Goal: Check status: Check status

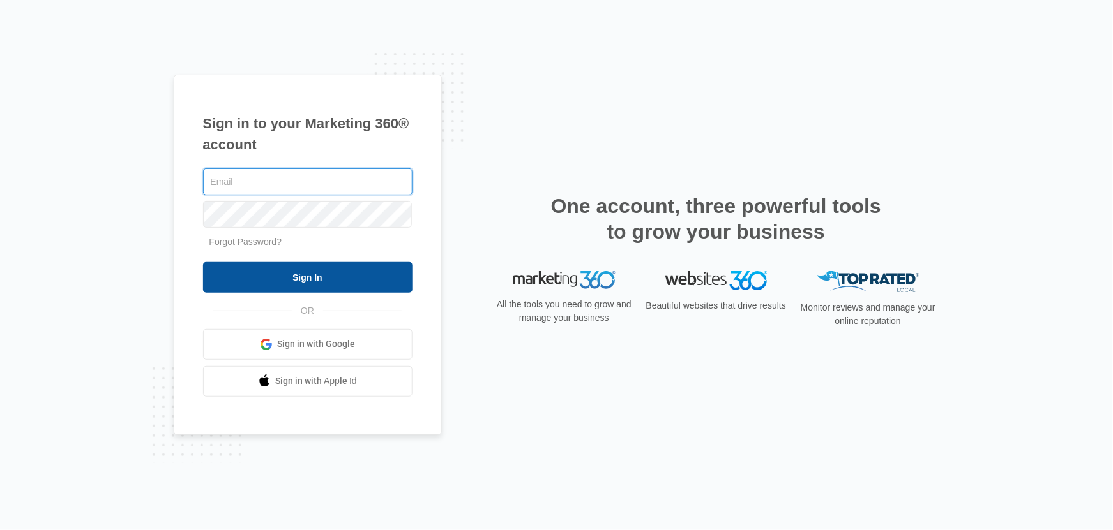
type input "[EMAIL_ADDRESS][DOMAIN_NAME]"
click at [323, 273] on input "Sign In" at bounding box center [307, 277] width 209 height 31
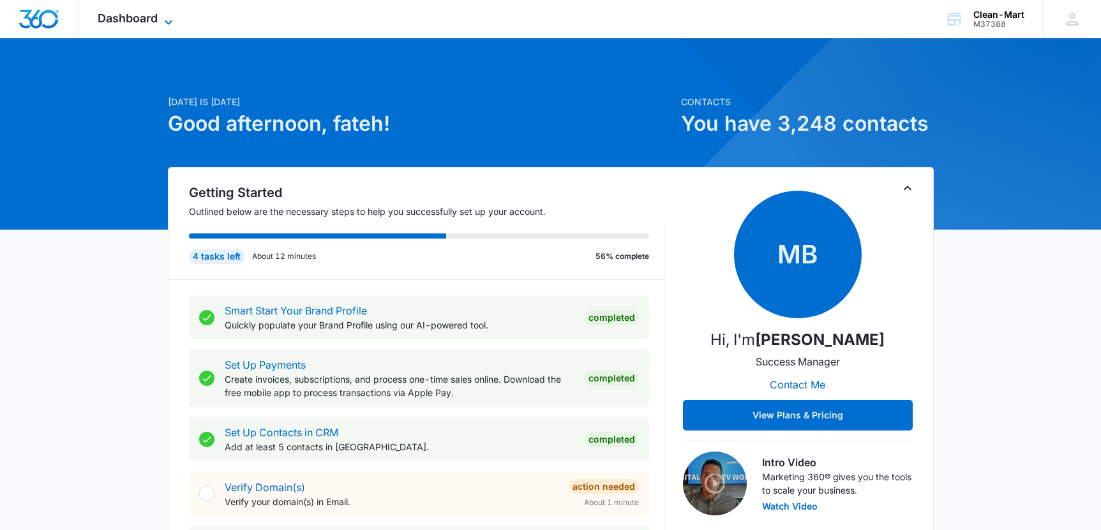
click at [112, 24] on span "Dashboard" at bounding box center [128, 17] width 60 height 13
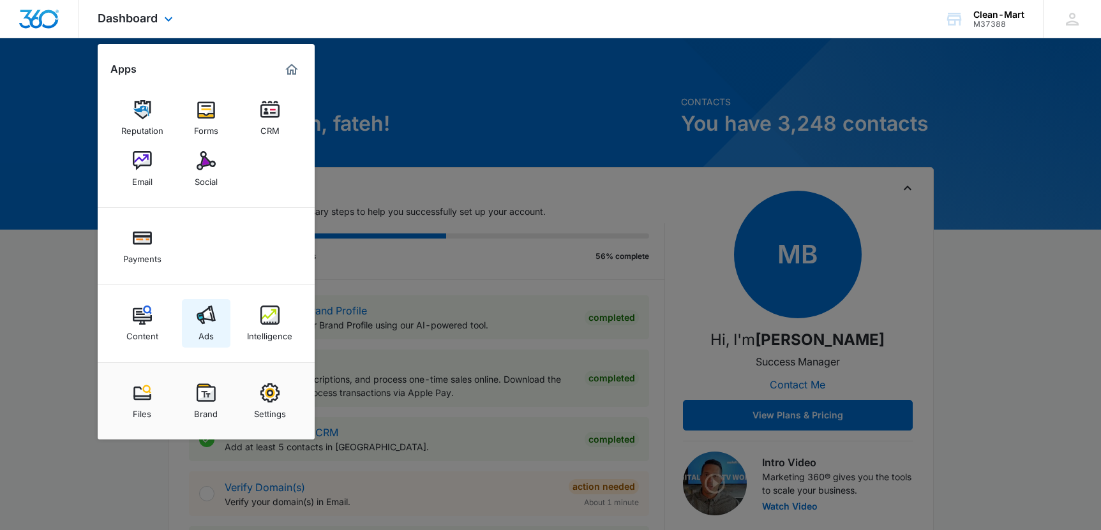
click at [201, 319] on img at bounding box center [206, 315] width 19 height 19
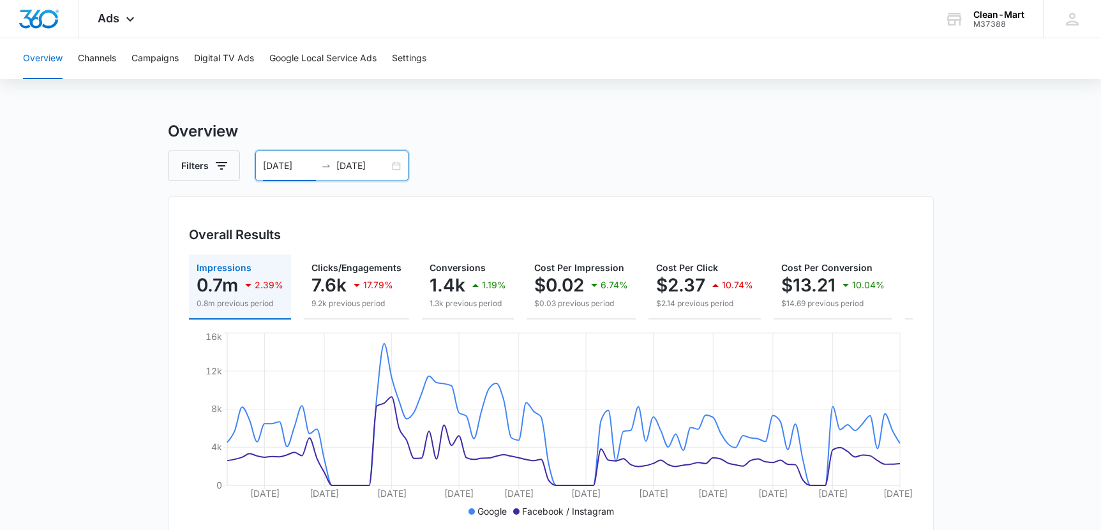
click at [269, 172] on input "03/28/2025" at bounding box center [289, 166] width 53 height 14
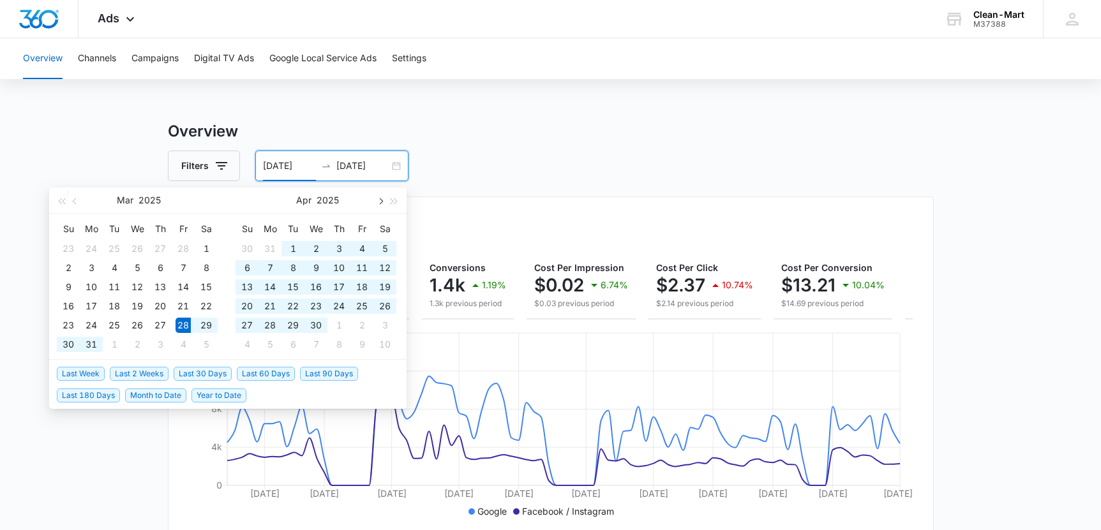
click at [383, 204] on button "button" at bounding box center [380, 201] width 14 height 26
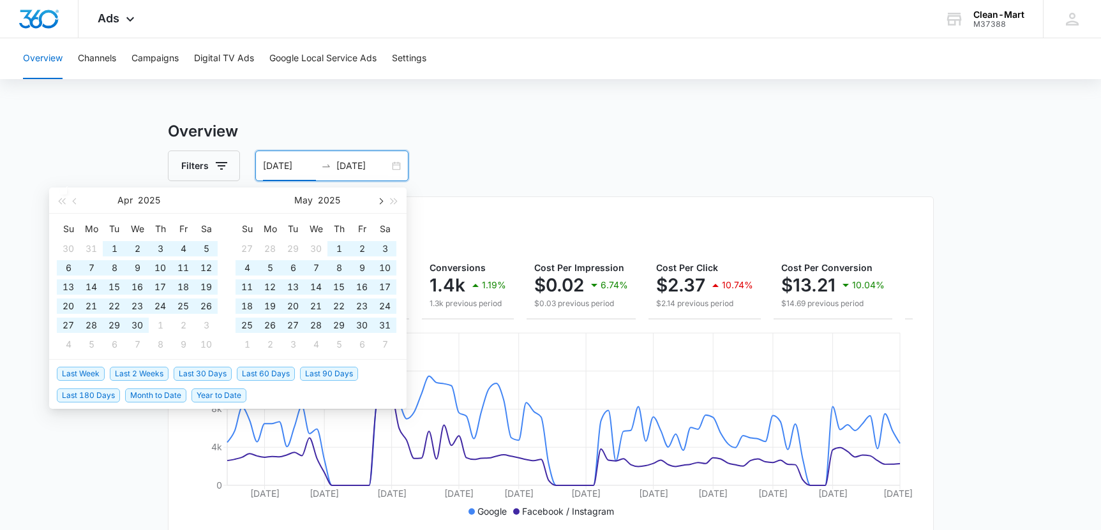
click at [383, 204] on button "button" at bounding box center [380, 201] width 14 height 26
click at [379, 203] on button "button" at bounding box center [380, 201] width 14 height 26
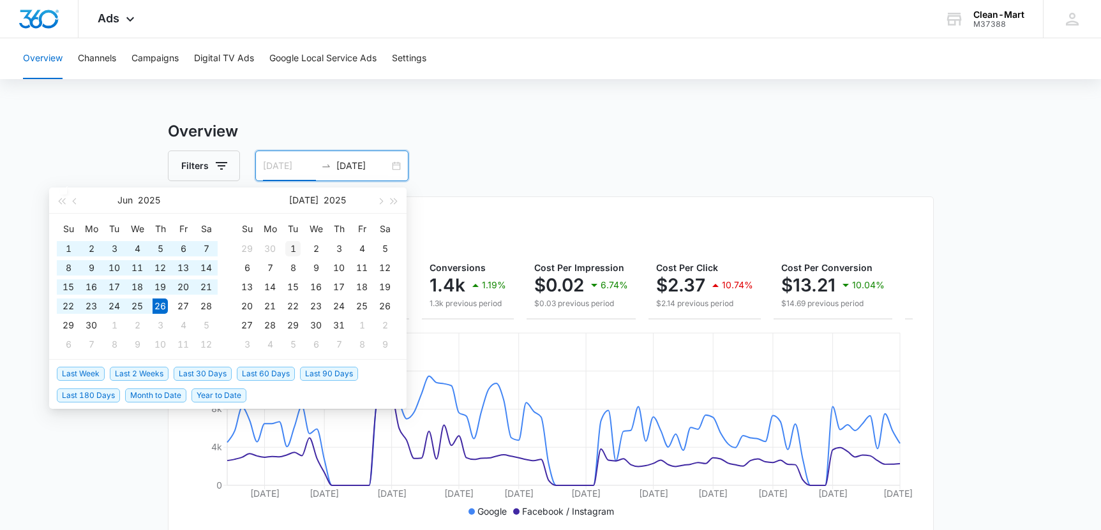
type input "07/01/2025"
click at [290, 243] on div "1" at bounding box center [292, 248] width 15 height 15
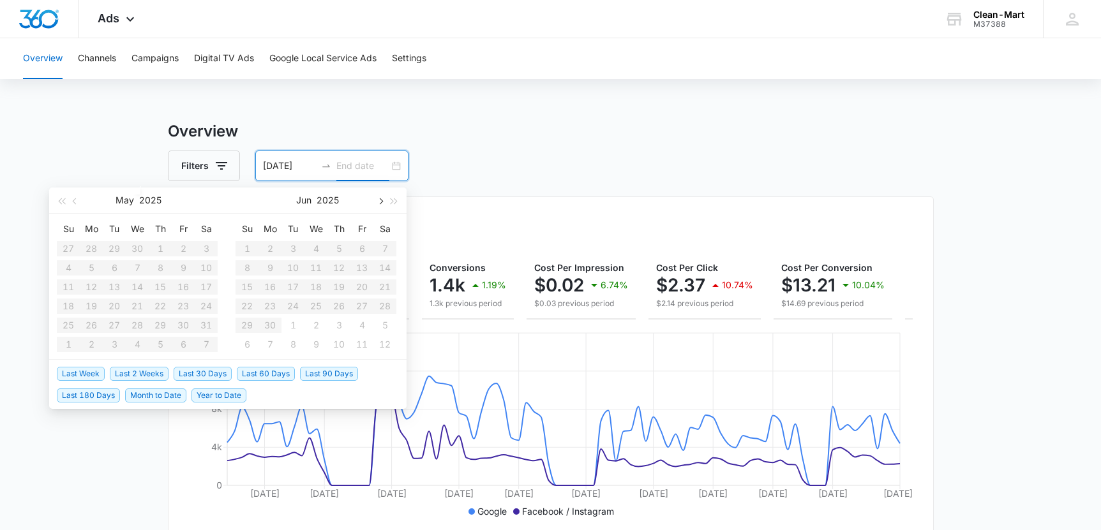
click at [378, 206] on button "button" at bounding box center [380, 201] width 14 height 26
type input "07/31/2025"
click at [342, 324] on div "31" at bounding box center [338, 325] width 15 height 15
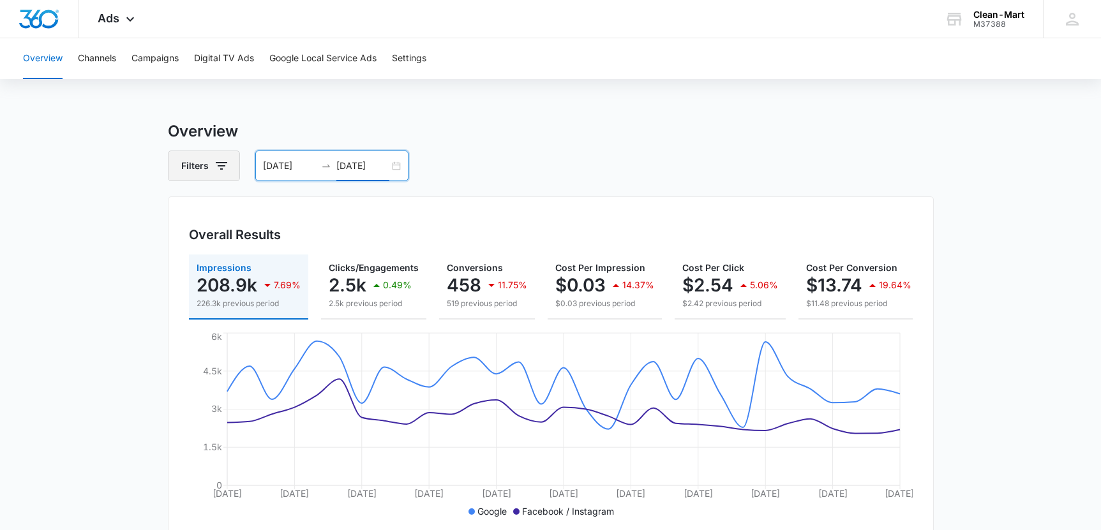
click at [234, 170] on button "Filters" at bounding box center [204, 166] width 72 height 31
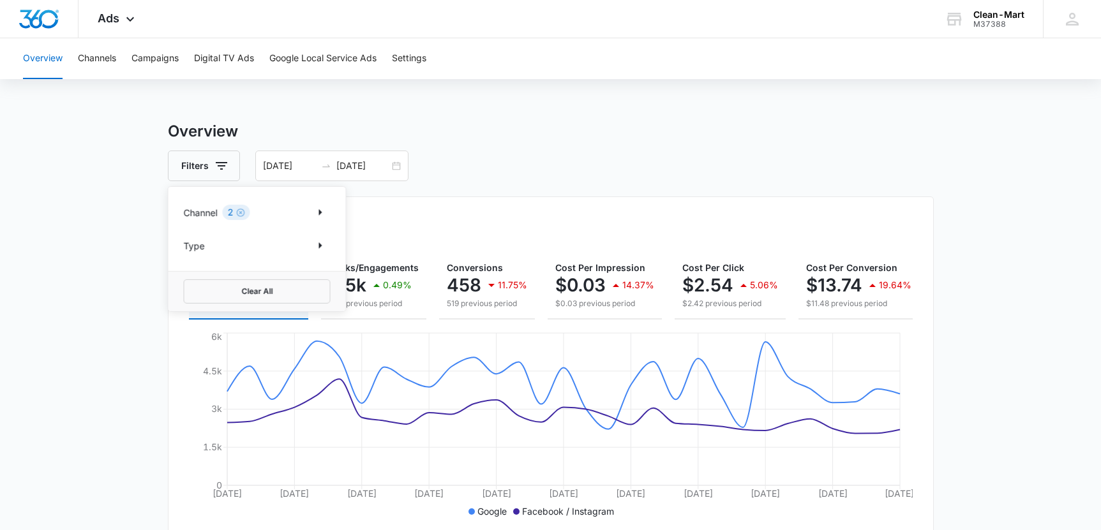
click at [264, 206] on div "Channel 2" at bounding box center [257, 212] width 147 height 20
click at [273, 212] on div "Channel 2" at bounding box center [257, 212] width 147 height 20
click at [315, 204] on button "Show Channel filters" at bounding box center [320, 212] width 20 height 20
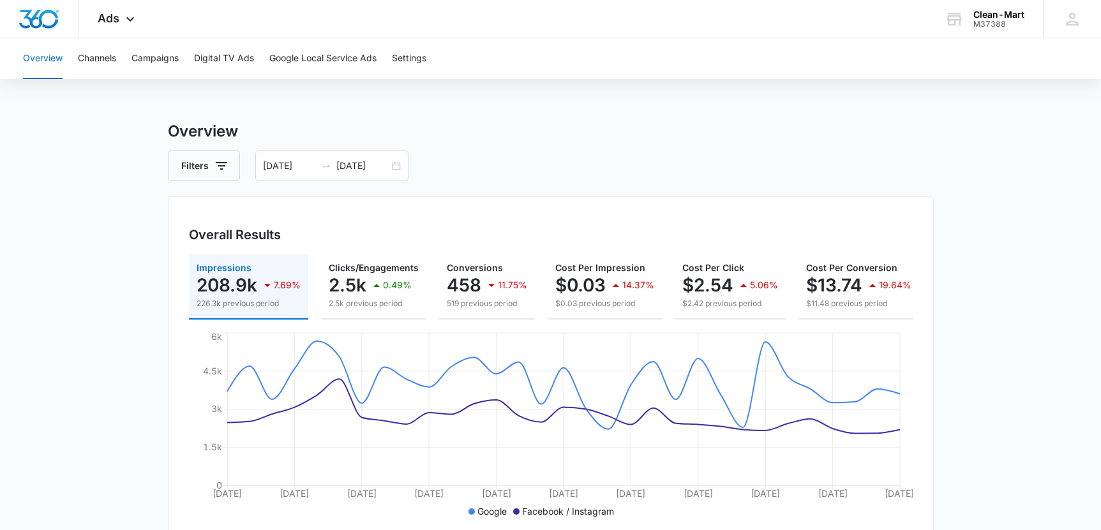
click at [370, 211] on div "Overall Results Impressions 208.9k 7.69% 226.3k previous period Clicks/Engageme…" at bounding box center [551, 370] width 766 height 346
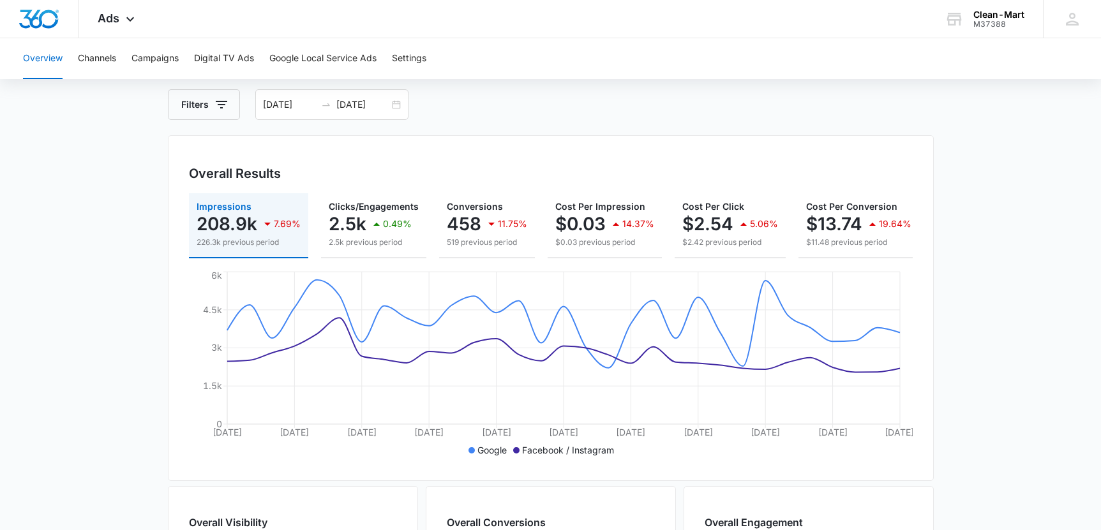
scroll to position [62, 0]
click at [296, 110] on input "07/01/2025" at bounding box center [289, 104] width 53 height 14
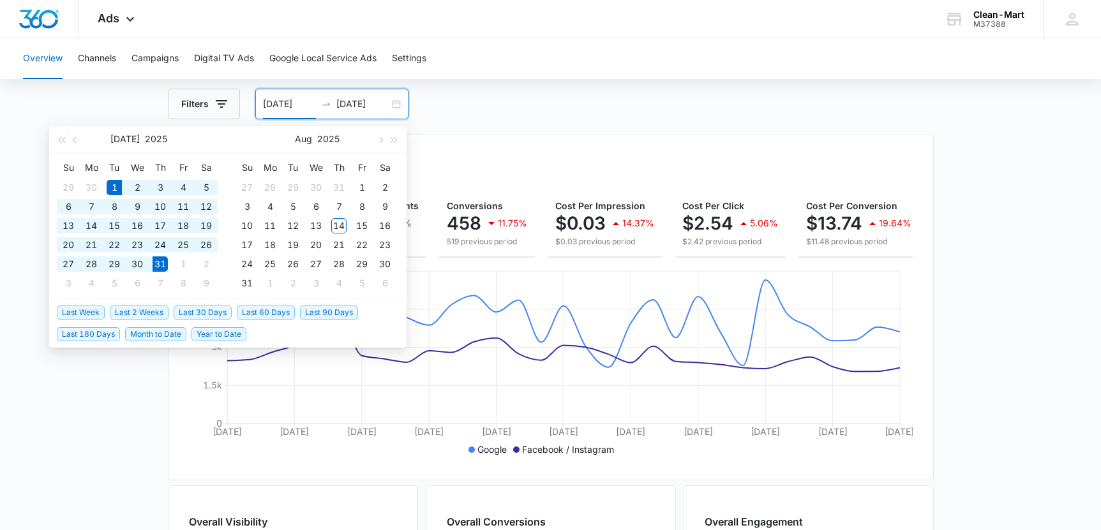
click at [308, 107] on input "07/01/2025" at bounding box center [289, 104] width 53 height 14
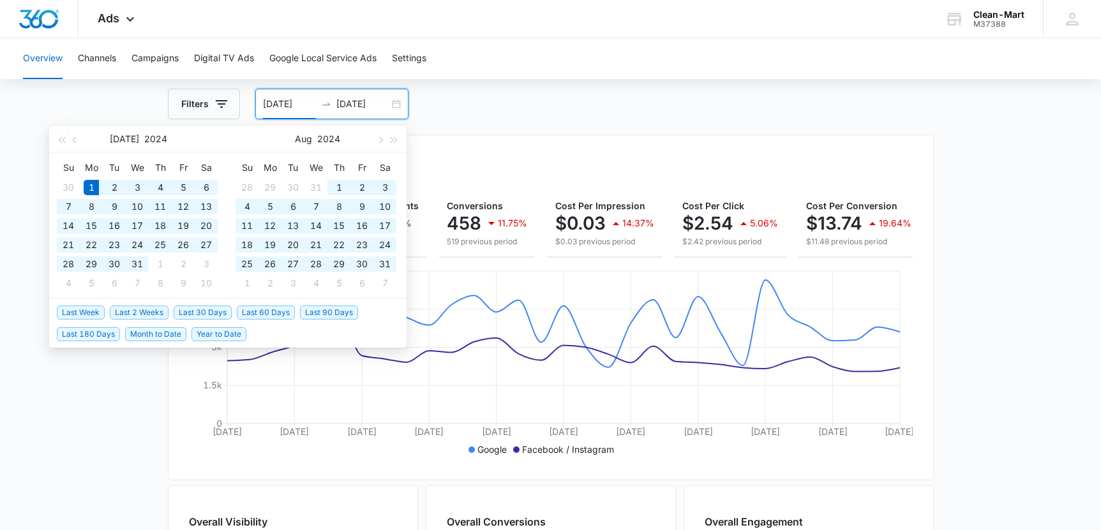
click at [397, 103] on div "07/01/2024 07/31/2025" at bounding box center [331, 104] width 153 height 31
click at [396, 104] on div "07/01/2024 07/31/2025" at bounding box center [331, 104] width 153 height 31
click at [394, 104] on div "07/01/2024 07/31/2025" at bounding box center [331, 104] width 153 height 31
click at [393, 104] on div "07/01/2024 07/31/2025" at bounding box center [331, 104] width 153 height 31
click at [363, 116] on div "07/01/2024 07/31/2025" at bounding box center [331, 104] width 153 height 31
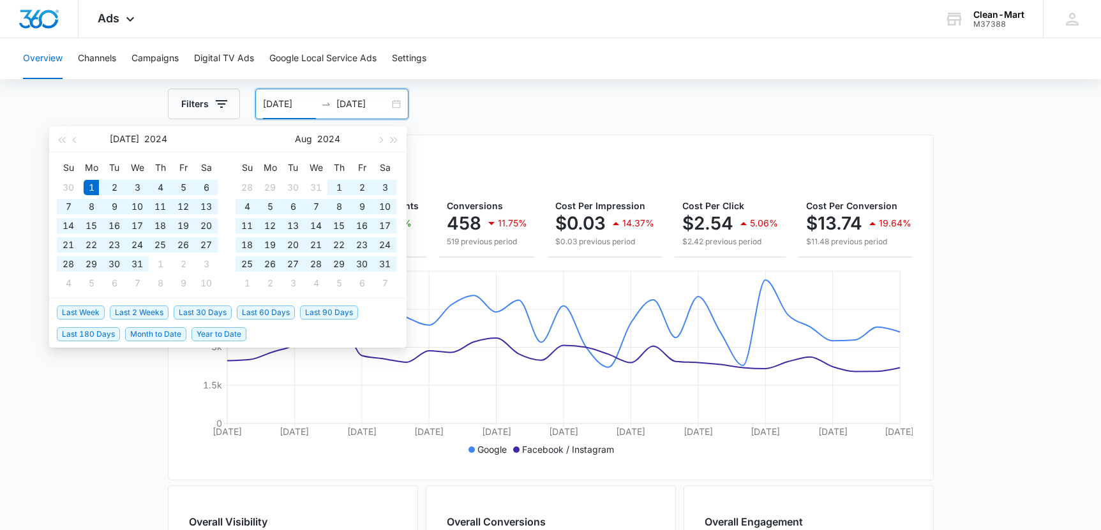
type input "07/01/2024"
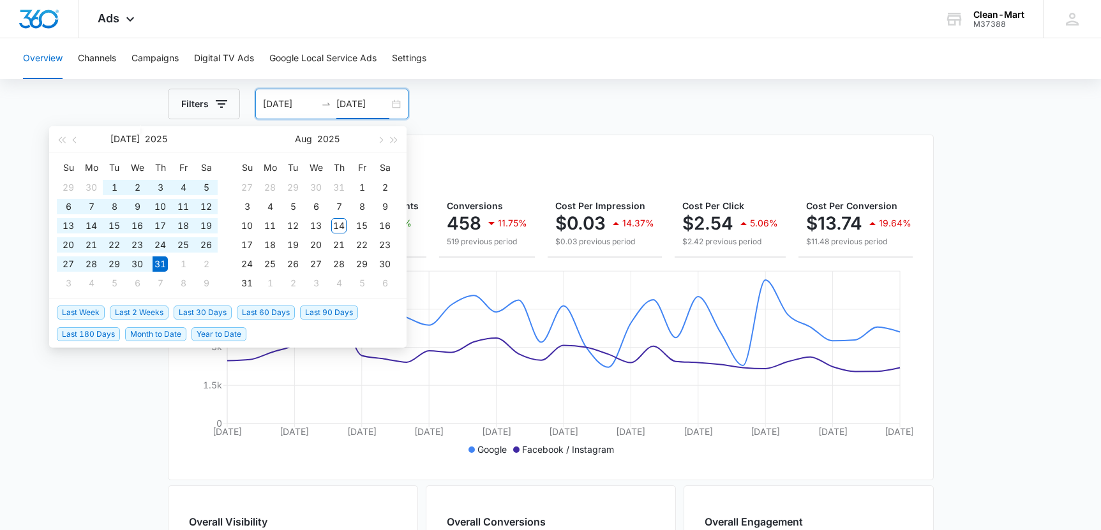
click at [362, 106] on input "07/31/2025" at bounding box center [362, 104] width 53 height 14
type input "07/31/2024"
type input "07/01/2025"
type input "07/31/2025"
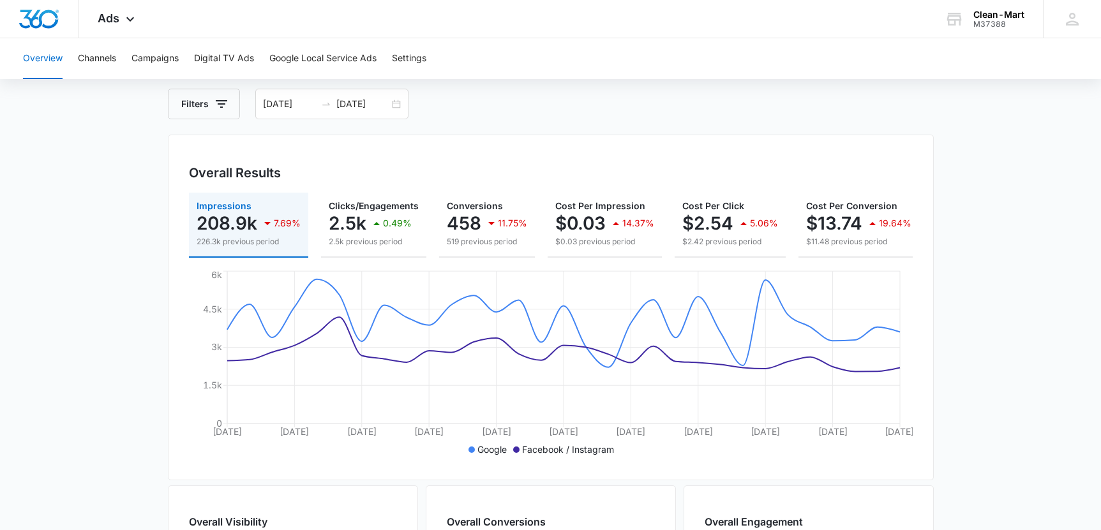
click at [421, 129] on div "Overview Filters 07/01/2025 07/31/2025 Overall Results Impressions 208.9k 7.69%…" at bounding box center [551, 516] width 766 height 917
click at [306, 102] on input "07/01/2025" at bounding box center [289, 104] width 53 height 14
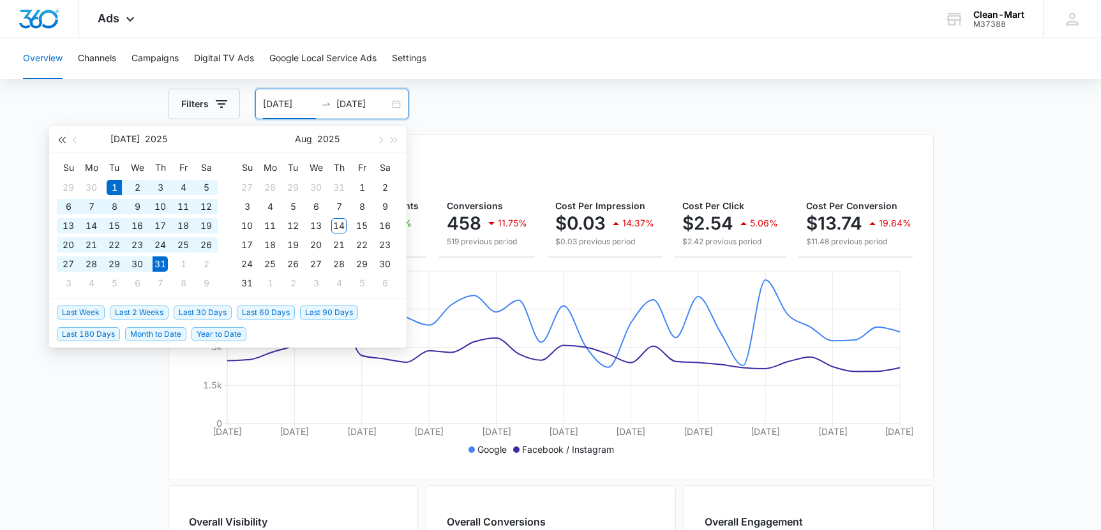
click at [61, 140] on span "button" at bounding box center [61, 140] width 6 height 6
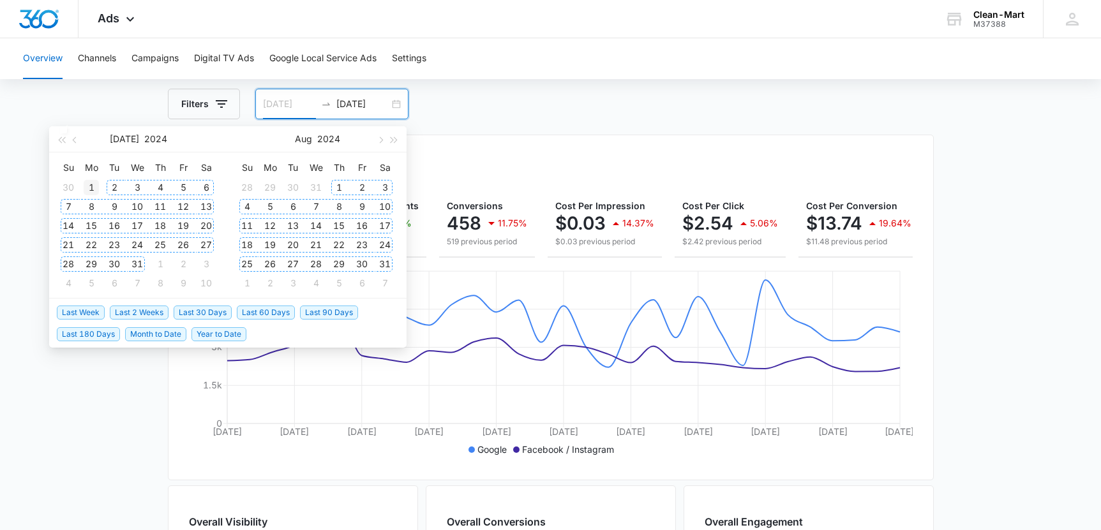
type input "07/01/2024"
click at [94, 188] on div "1" at bounding box center [91, 187] width 15 height 15
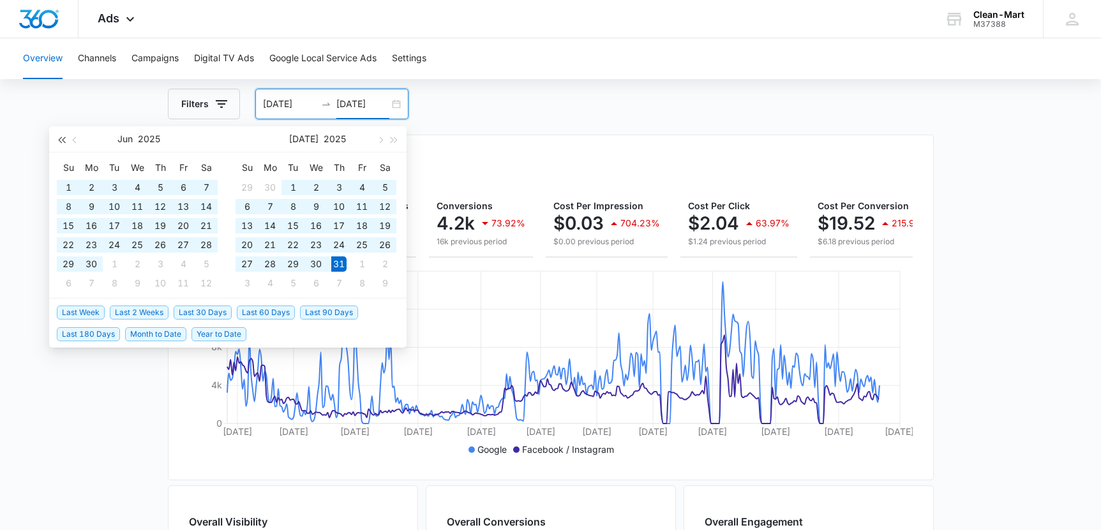
click at [61, 140] on span "button" at bounding box center [61, 140] width 6 height 6
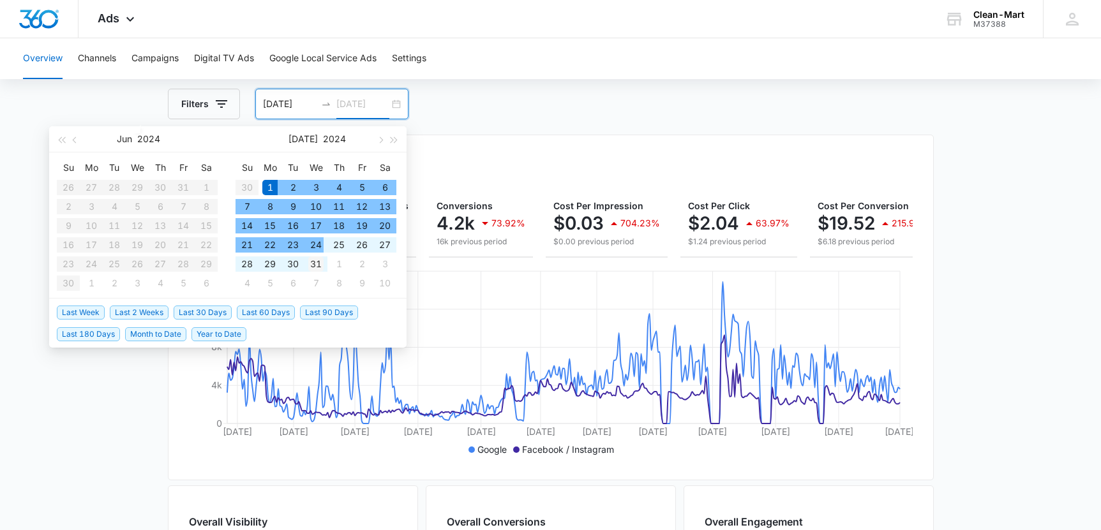
type input "07/31/2024"
click at [318, 260] on div "31" at bounding box center [315, 264] width 15 height 15
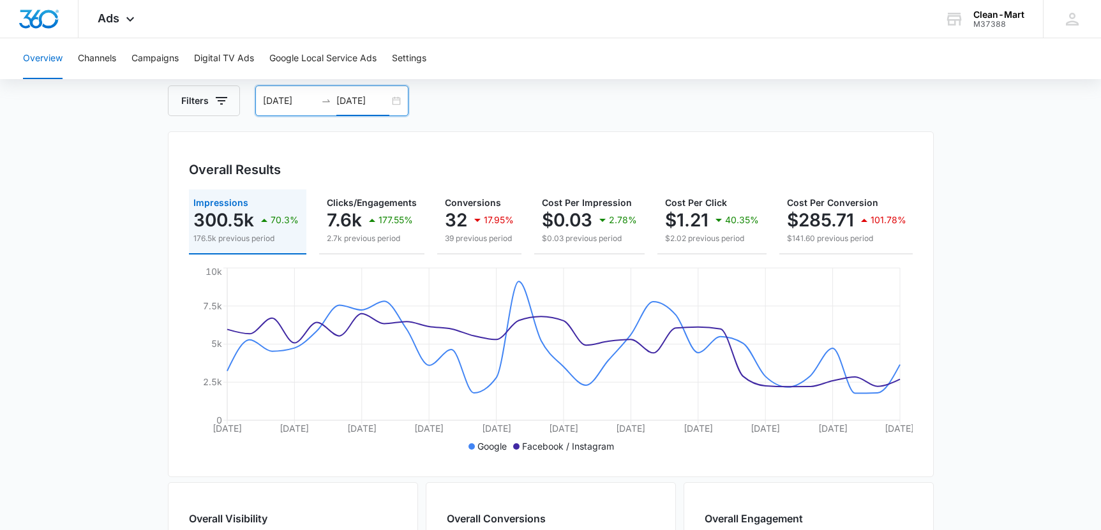
scroll to position [0, 0]
click at [272, 105] on input "07/01/2024" at bounding box center [289, 101] width 53 height 14
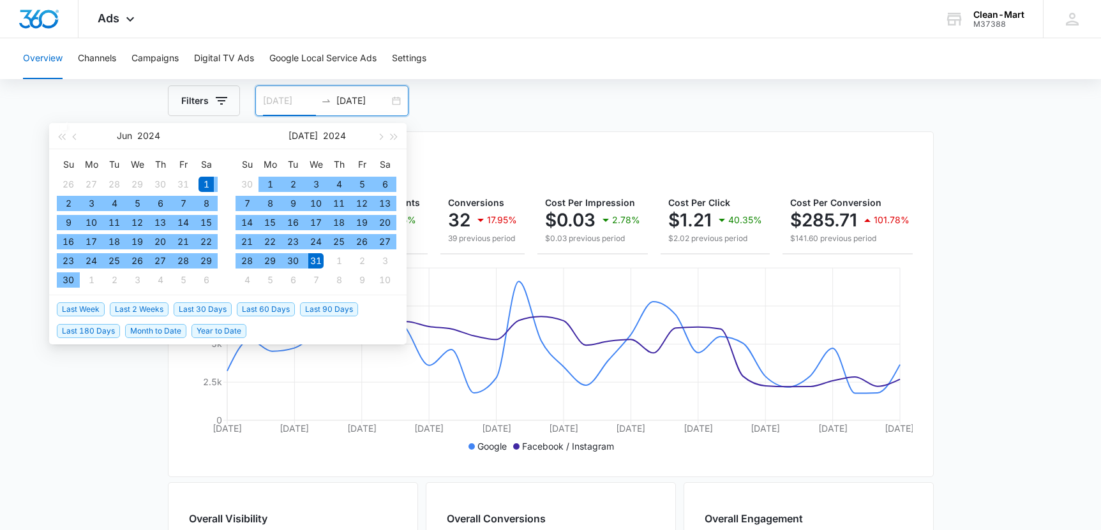
click at [207, 180] on div "1" at bounding box center [206, 184] width 15 height 15
type input "06/01/2024"
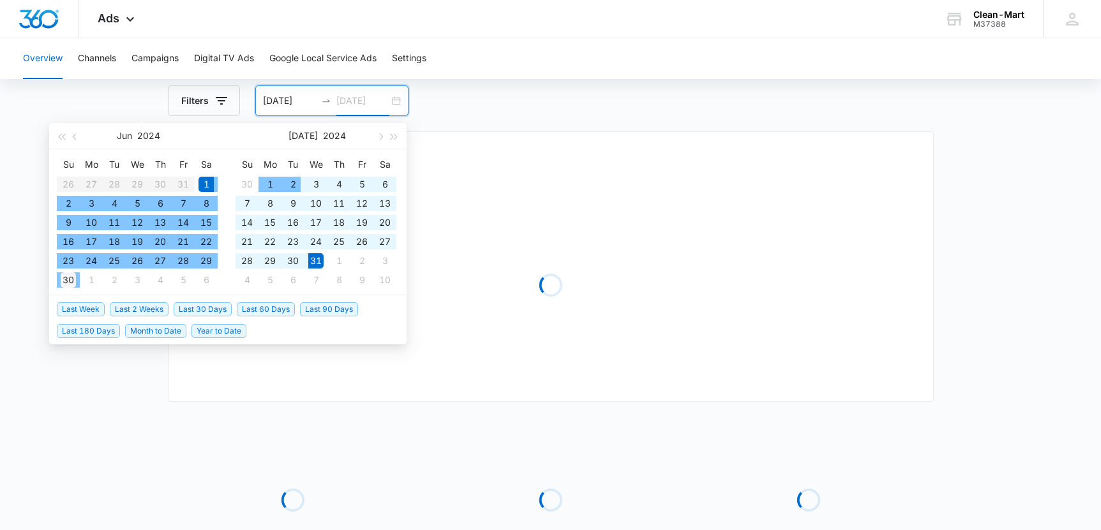
type input "06/30/2024"
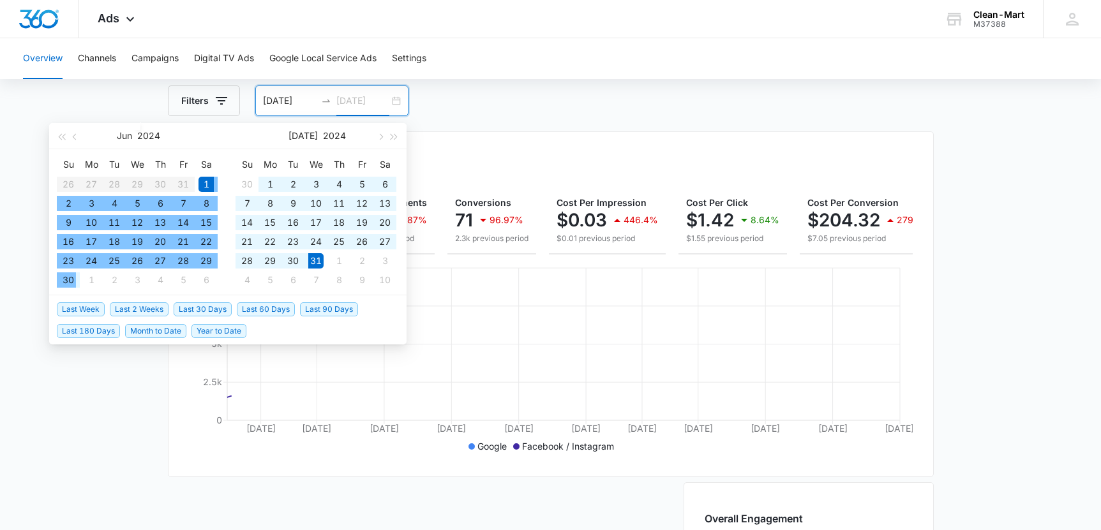
click at [61, 276] on div "30" at bounding box center [68, 280] width 15 height 15
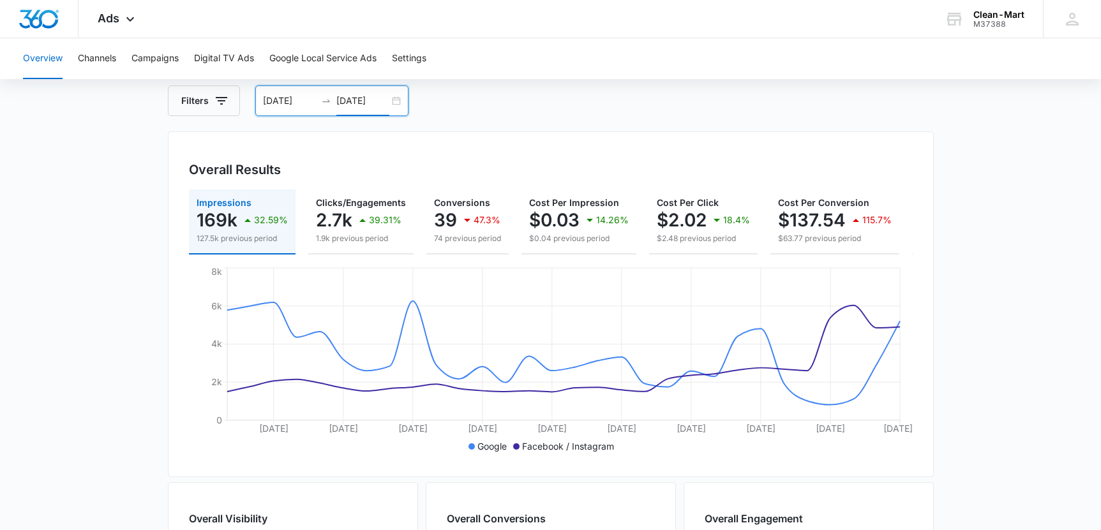
click at [396, 99] on div "06/01/2024 06/30/2024" at bounding box center [331, 101] width 153 height 31
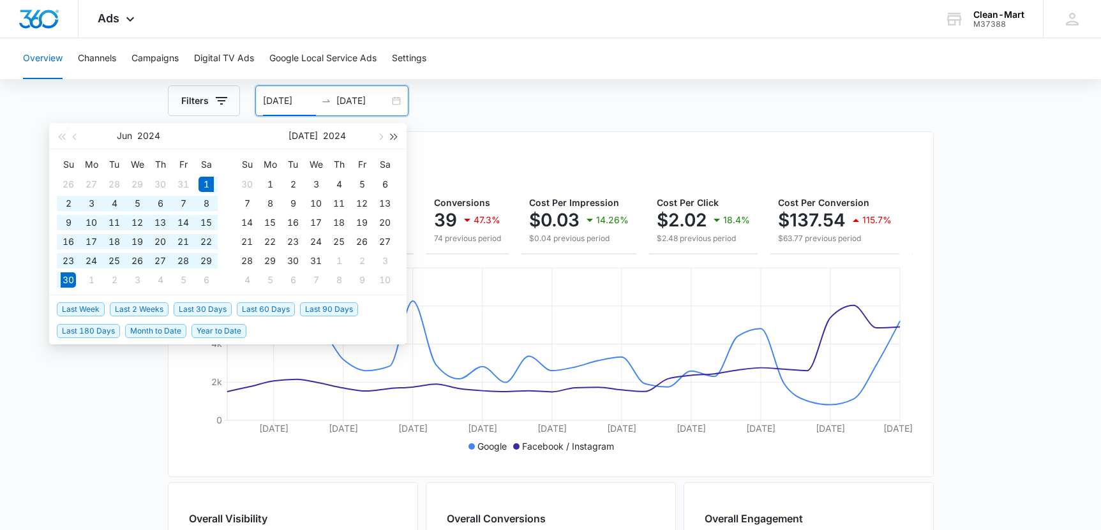
click at [391, 138] on span "button" at bounding box center [394, 137] width 6 height 6
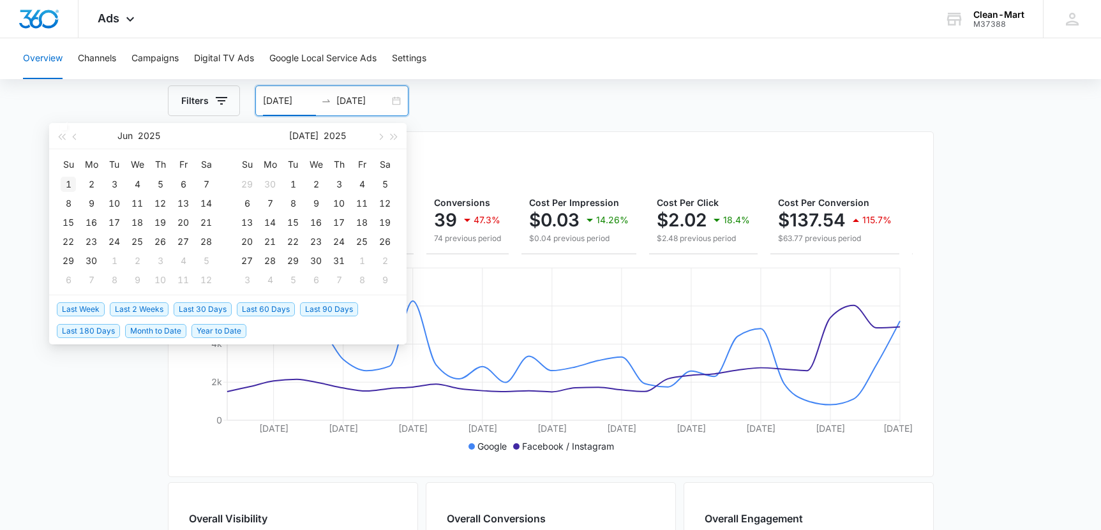
type input "06/01/2025"
click at [68, 180] on div "1" at bounding box center [68, 184] width 15 height 15
click at [393, 139] on button "button" at bounding box center [394, 136] width 14 height 26
type input "07/13/2025"
type input "06/30/2025"
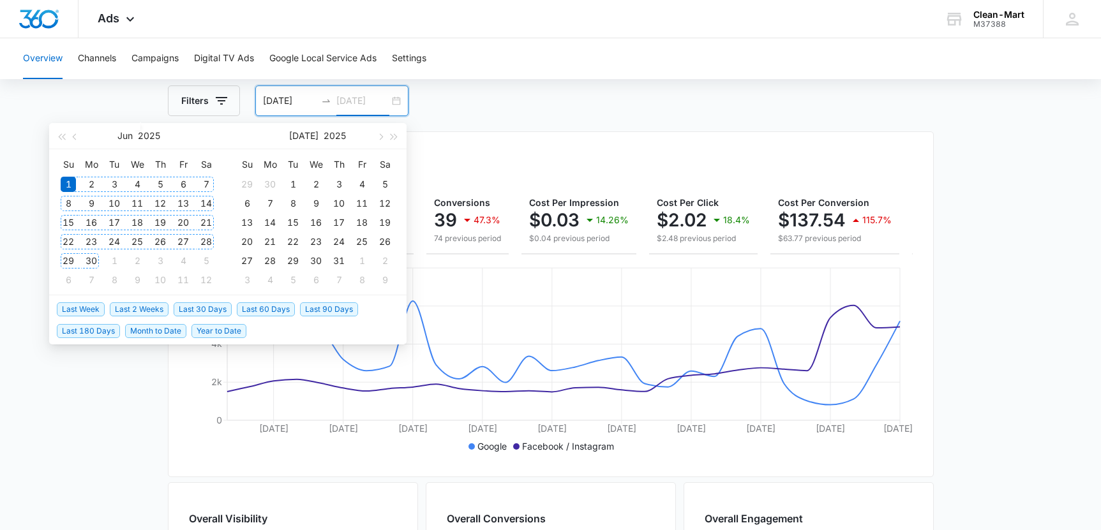
click at [93, 265] on div "30" at bounding box center [91, 260] width 15 height 15
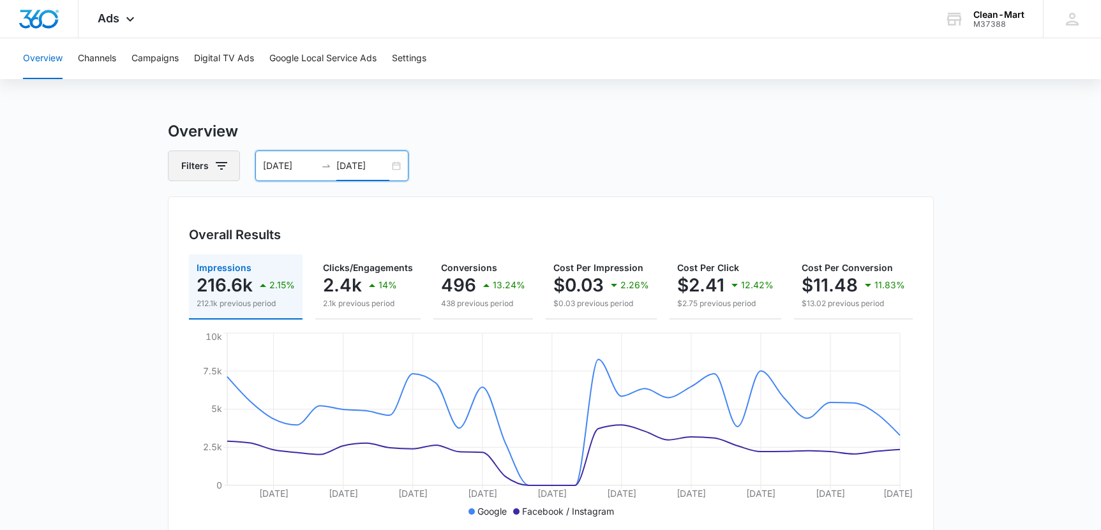
click at [231, 157] on button "Filters" at bounding box center [204, 166] width 72 height 31
click at [430, 214] on div "Overall Results Impressions 216.6k 2.15% 212.1k previous period Clicks/Engageme…" at bounding box center [551, 370] width 766 height 346
click at [400, 158] on div "06/01/2025 06/30/2025" at bounding box center [331, 166] width 153 height 31
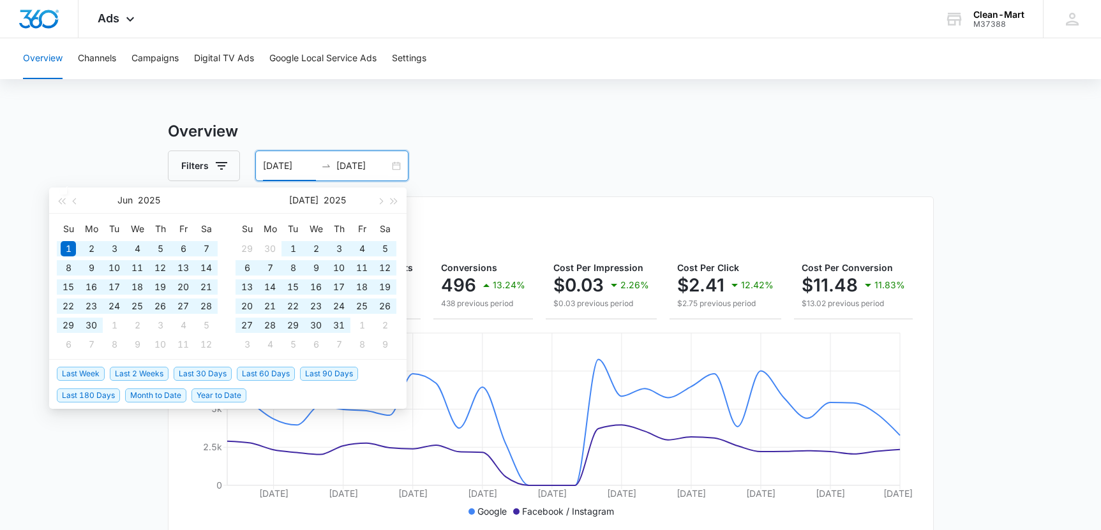
click at [237, 391] on span "Year to Date" at bounding box center [218, 396] width 55 height 14
type input "01/01/2025"
type input "08/14/2025"
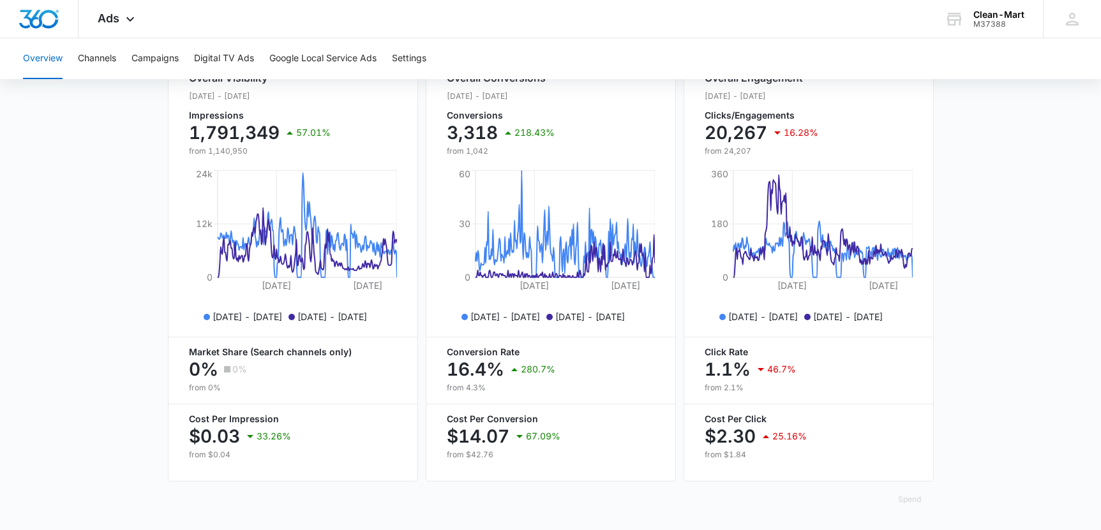
scroll to position [321, 0]
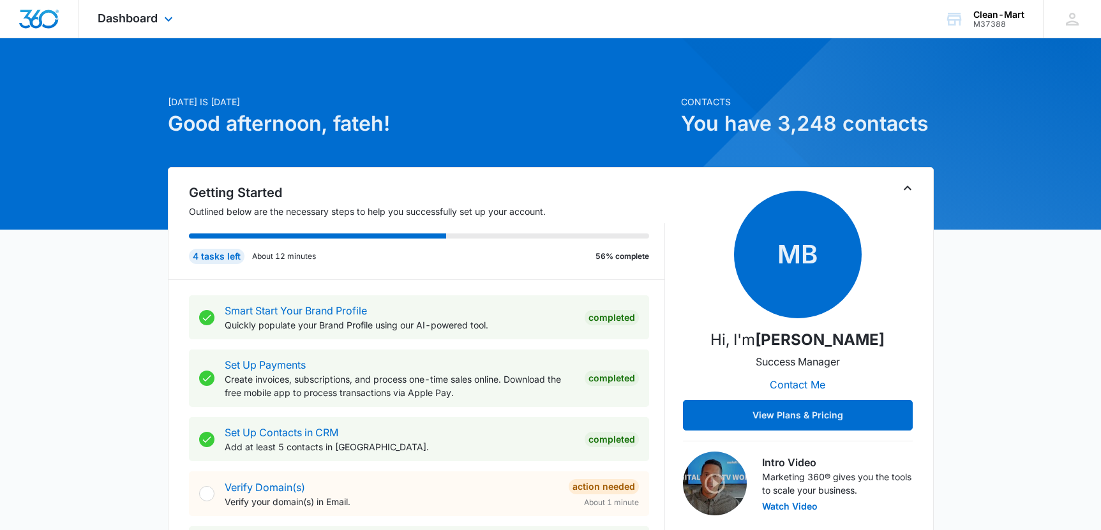
click at [125, 29] on div "Dashboard Apps Reputation Forms CRM Email Social Payments Content Ads Intellige…" at bounding box center [137, 19] width 117 height 38
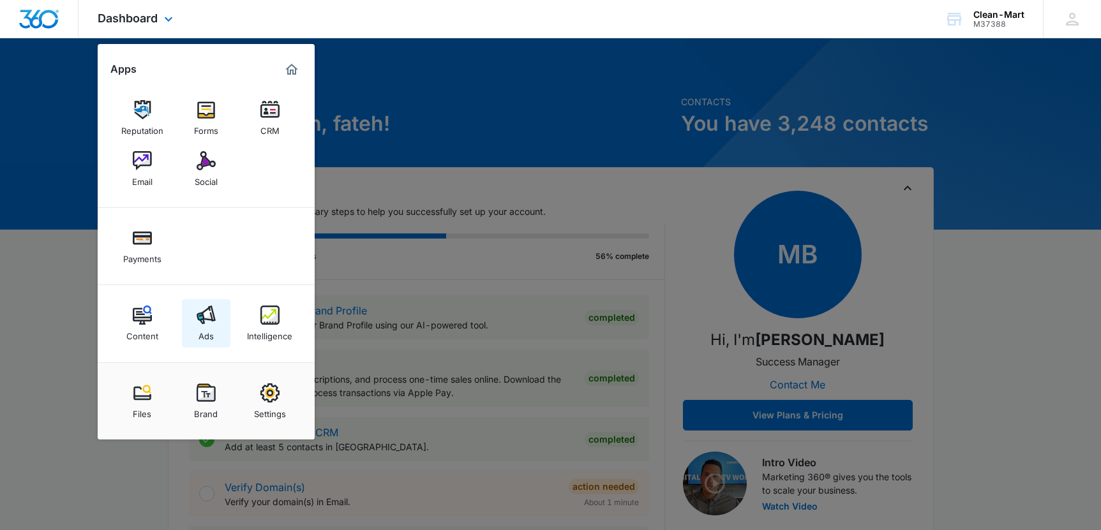
click at [200, 312] on img at bounding box center [206, 315] width 19 height 19
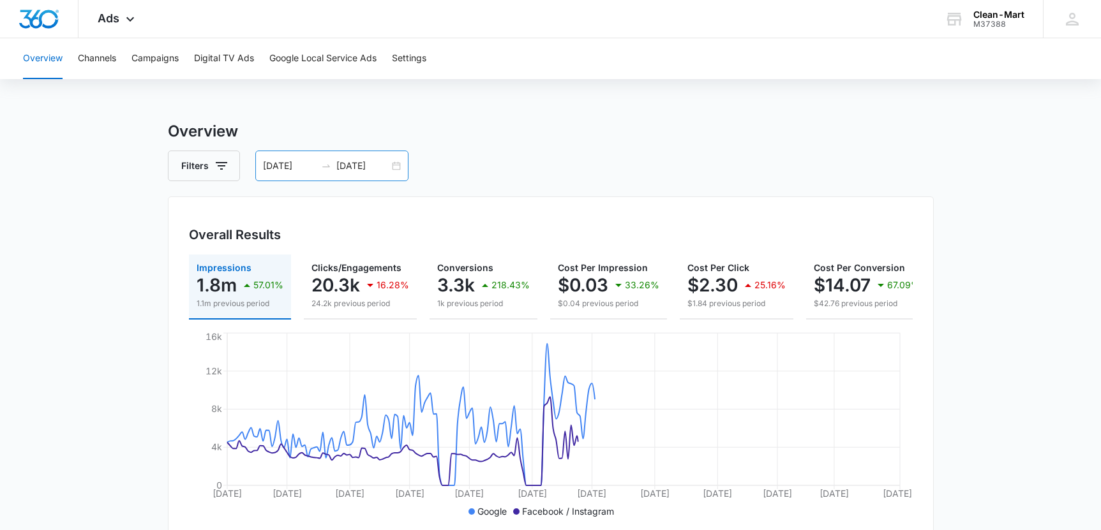
click at [310, 161] on input "01/01/2025" at bounding box center [289, 166] width 53 height 14
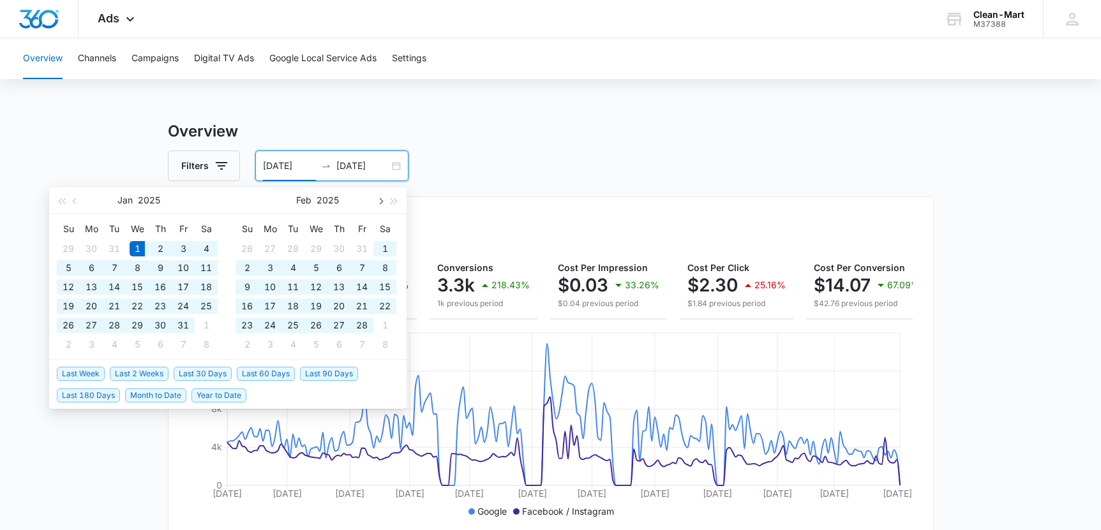
click at [375, 199] on button "button" at bounding box center [380, 201] width 14 height 26
type input "03/01/2025"
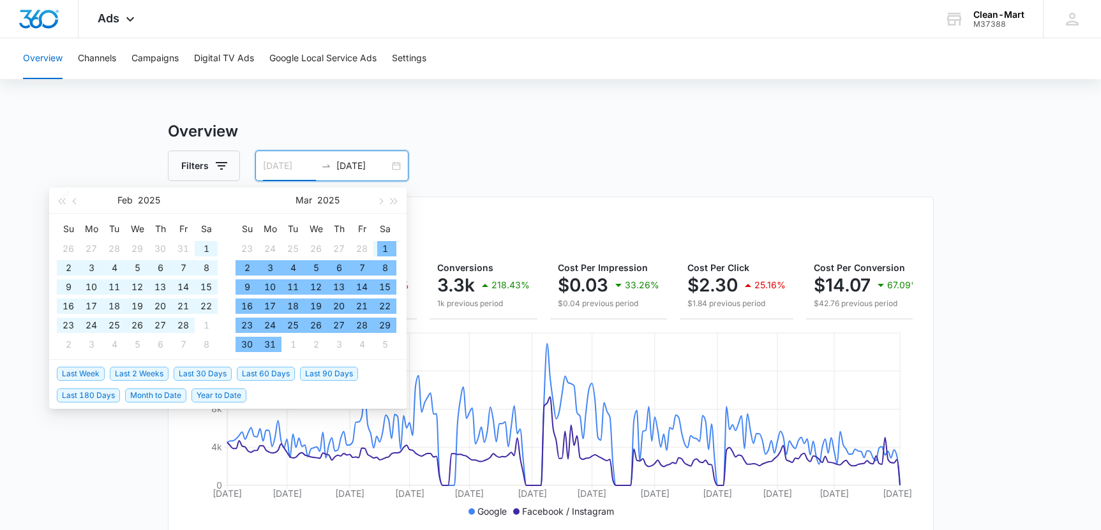
click at [389, 248] on div "1" at bounding box center [384, 248] width 15 height 15
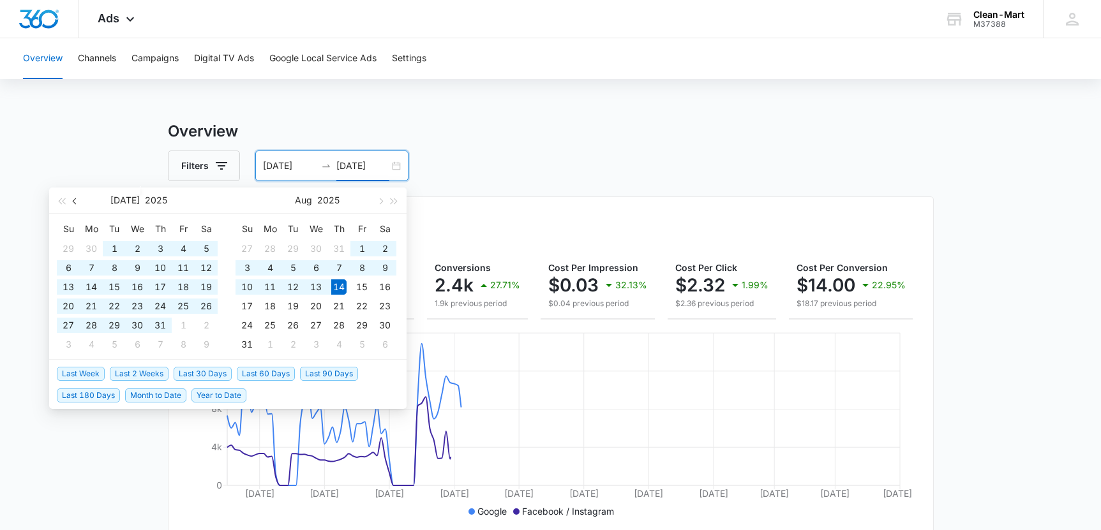
click at [73, 201] on span "button" at bounding box center [76, 201] width 6 height 6
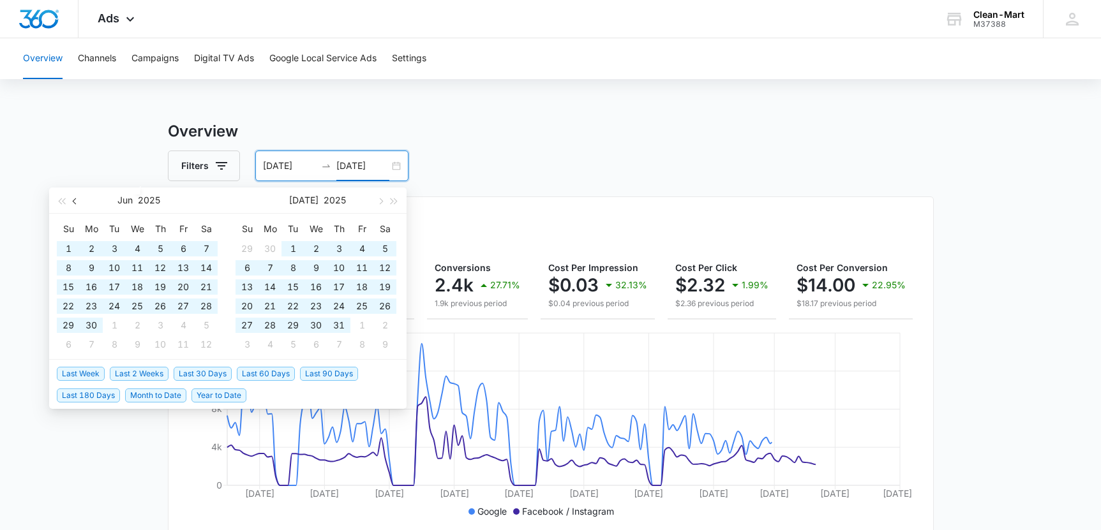
click at [78, 202] on button "button" at bounding box center [75, 201] width 14 height 26
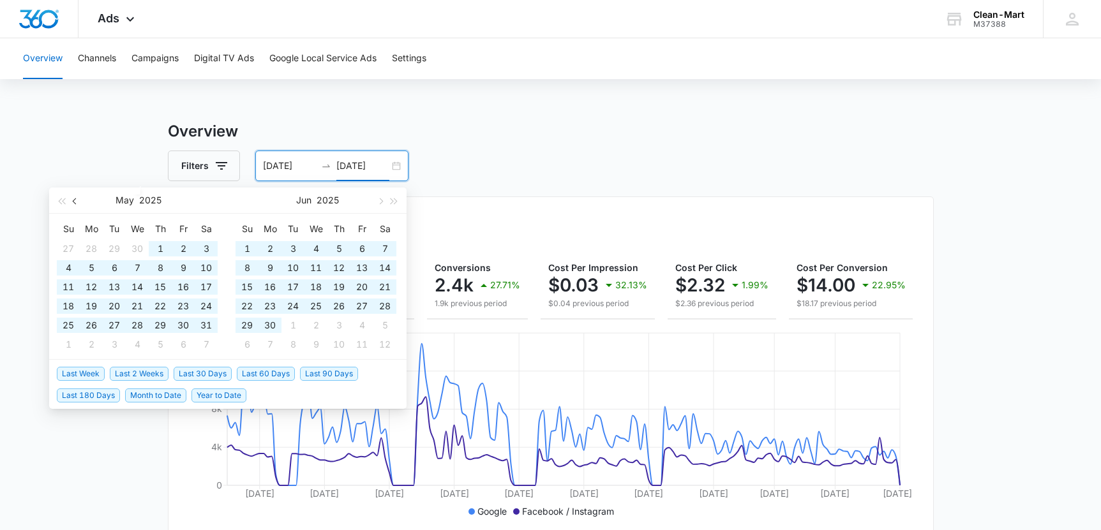
click at [74, 200] on span "button" at bounding box center [76, 201] width 6 height 6
click at [75, 200] on span "button" at bounding box center [76, 201] width 6 height 6
type input "03/31/2025"
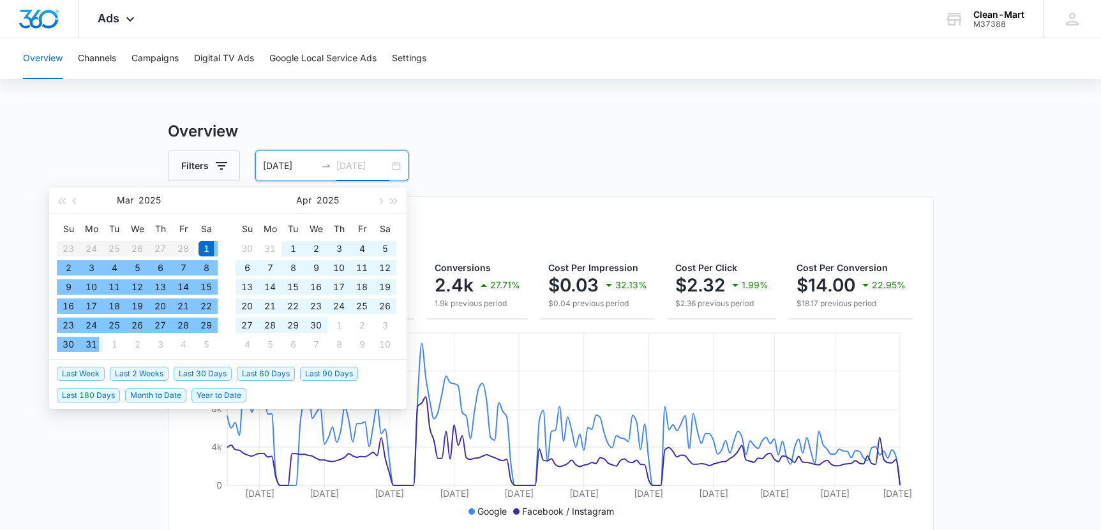
click at [88, 345] on div "31" at bounding box center [91, 344] width 15 height 15
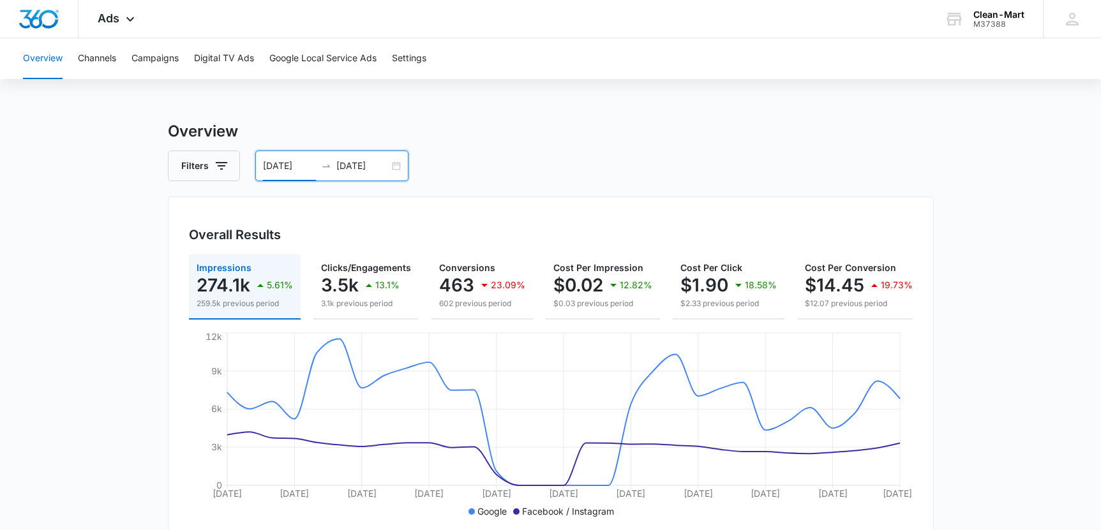
click at [297, 165] on input "03/01/2025" at bounding box center [289, 166] width 53 height 14
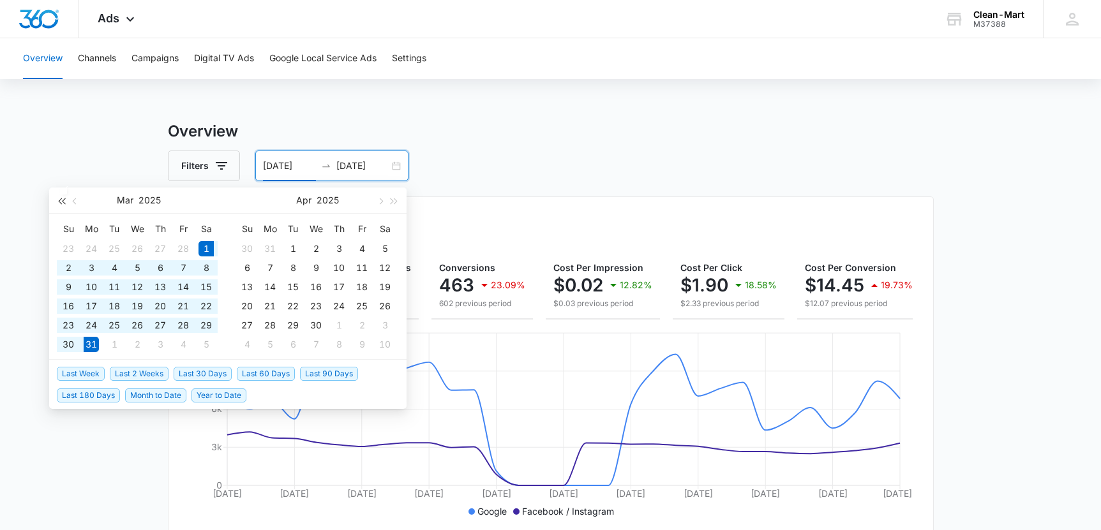
click at [56, 202] on button "button" at bounding box center [61, 201] width 14 height 26
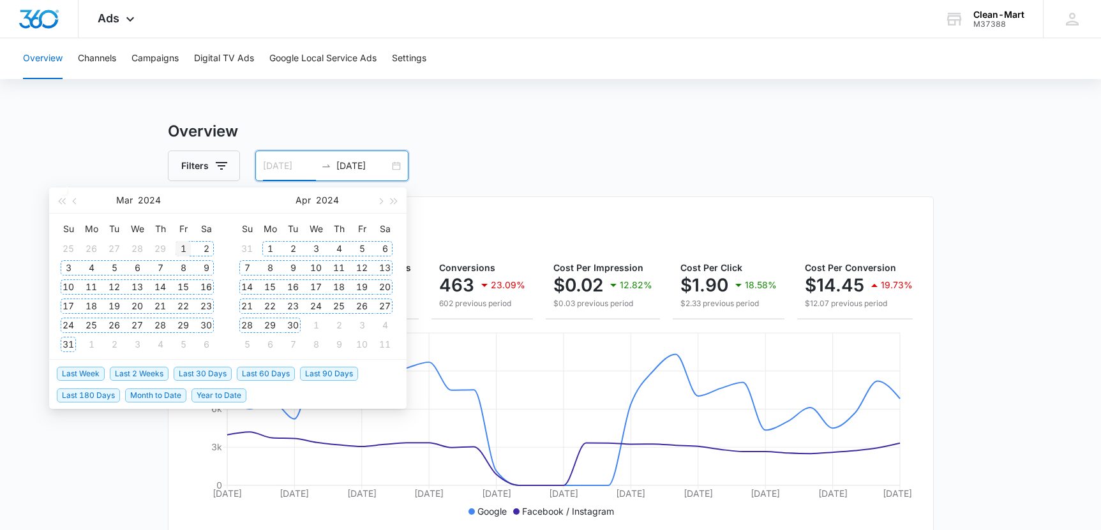
type input "03/01/2024"
click at [179, 248] on div "1" at bounding box center [183, 248] width 15 height 15
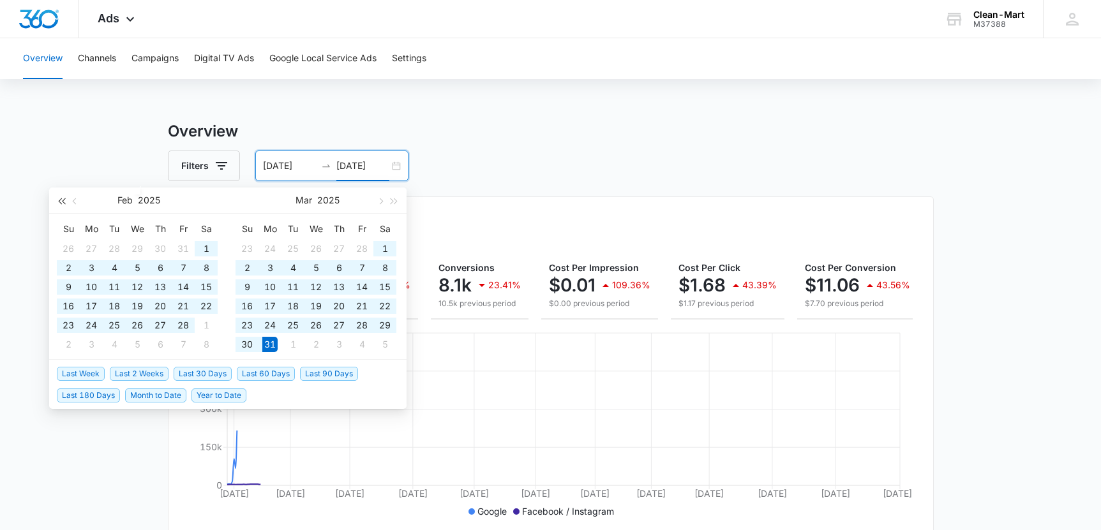
click at [62, 200] on span "button" at bounding box center [61, 201] width 6 height 6
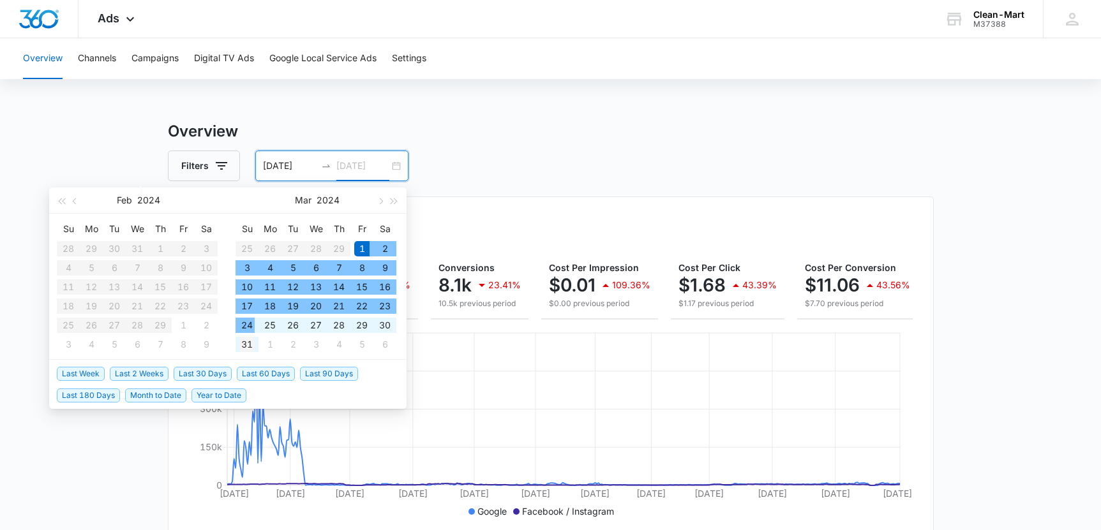
type input "03/31/2024"
click at [245, 343] on div "31" at bounding box center [246, 344] width 15 height 15
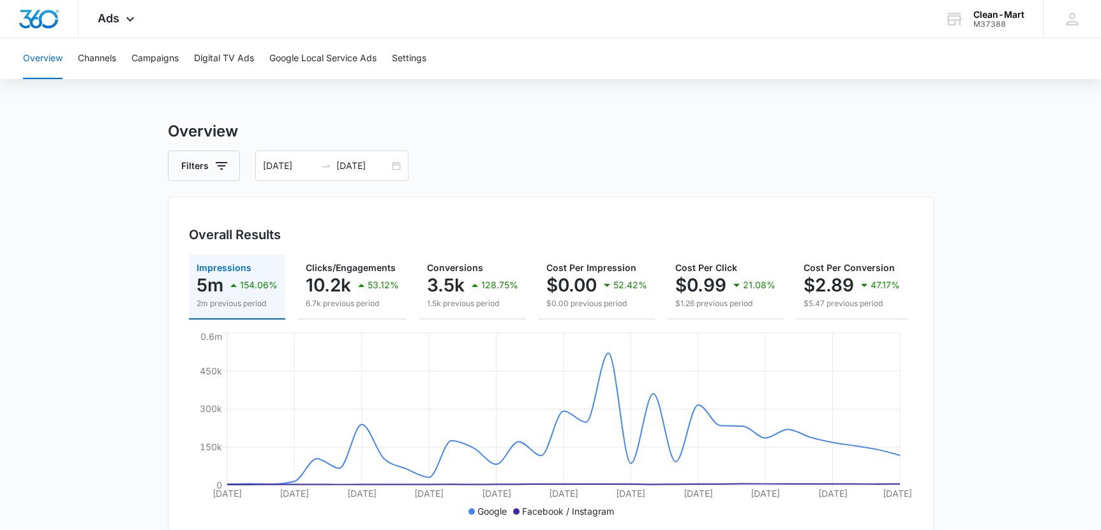
click at [633, 239] on div "Overall Results" at bounding box center [551, 234] width 724 height 19
click at [308, 165] on input "03/01/2024" at bounding box center [289, 166] width 53 height 14
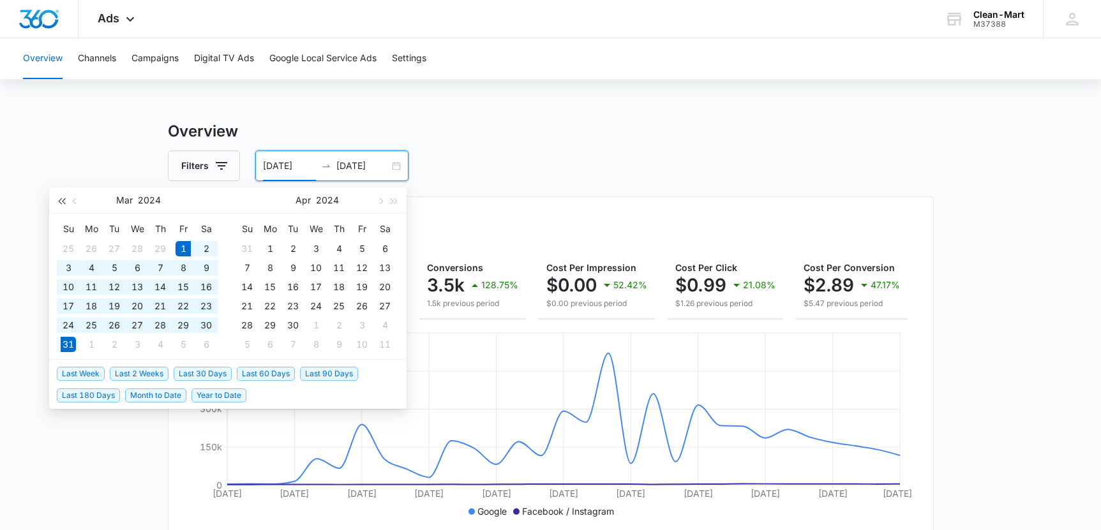
click at [64, 198] on span "button" at bounding box center [61, 201] width 6 height 6
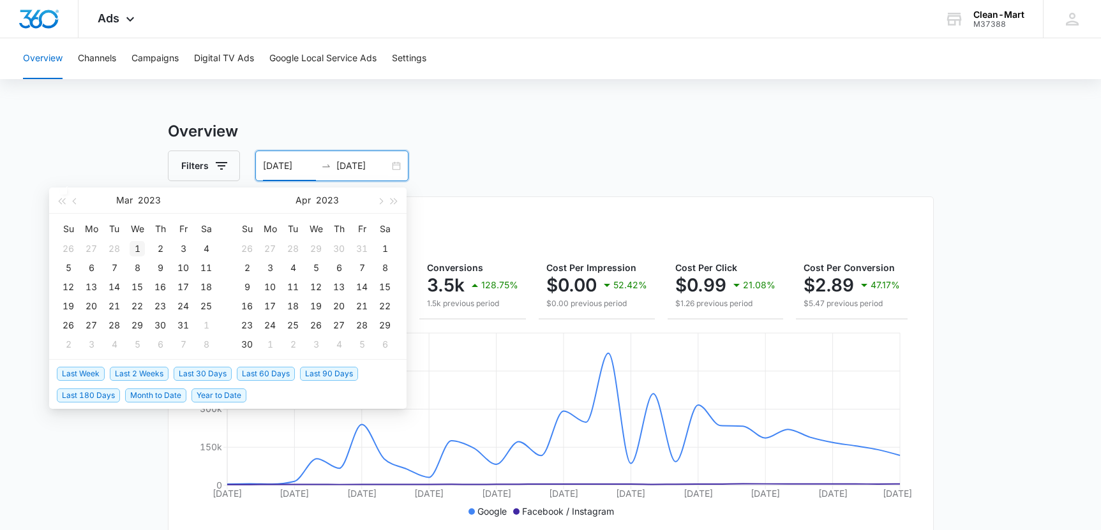
type input "03/01/2023"
click at [139, 243] on div "1" at bounding box center [137, 248] width 15 height 15
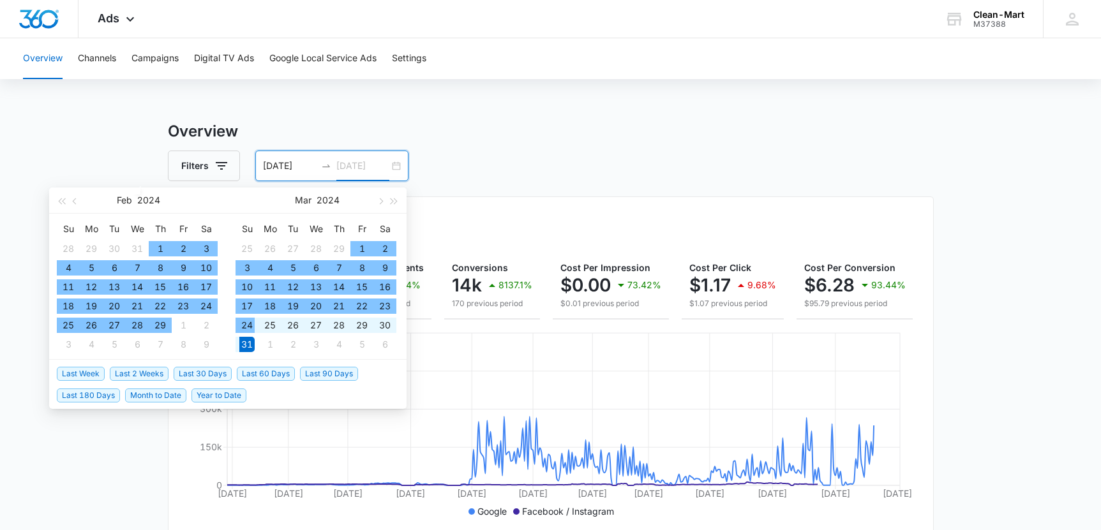
type input "03/31/2024"
click at [244, 342] on div "31" at bounding box center [246, 344] width 15 height 15
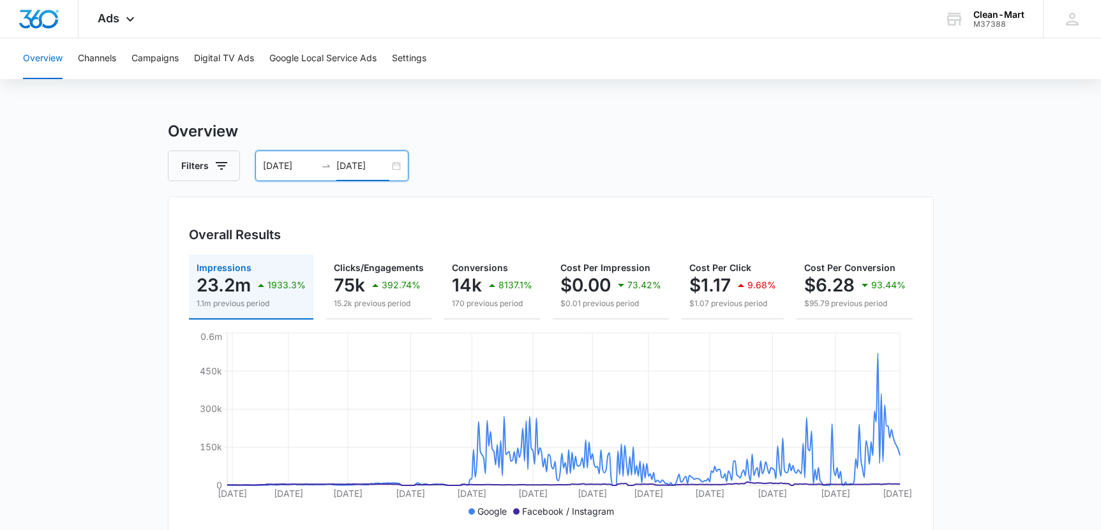
click at [396, 167] on div "03/01/2023 03/31/2024" at bounding box center [331, 166] width 153 height 31
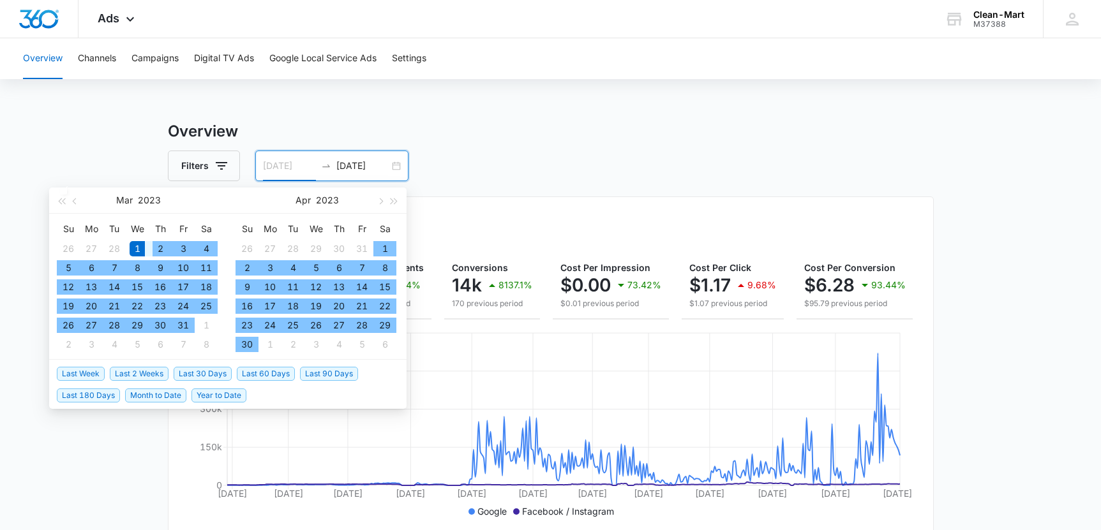
type input "03/01/2023"
click at [139, 241] on div "1" at bounding box center [137, 248] width 15 height 15
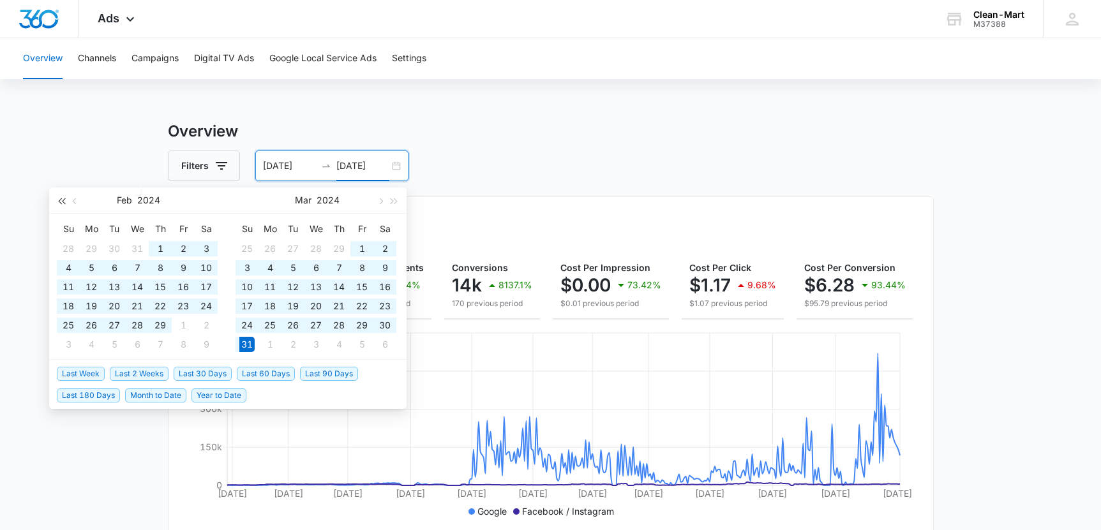
click at [63, 205] on button "button" at bounding box center [61, 201] width 14 height 26
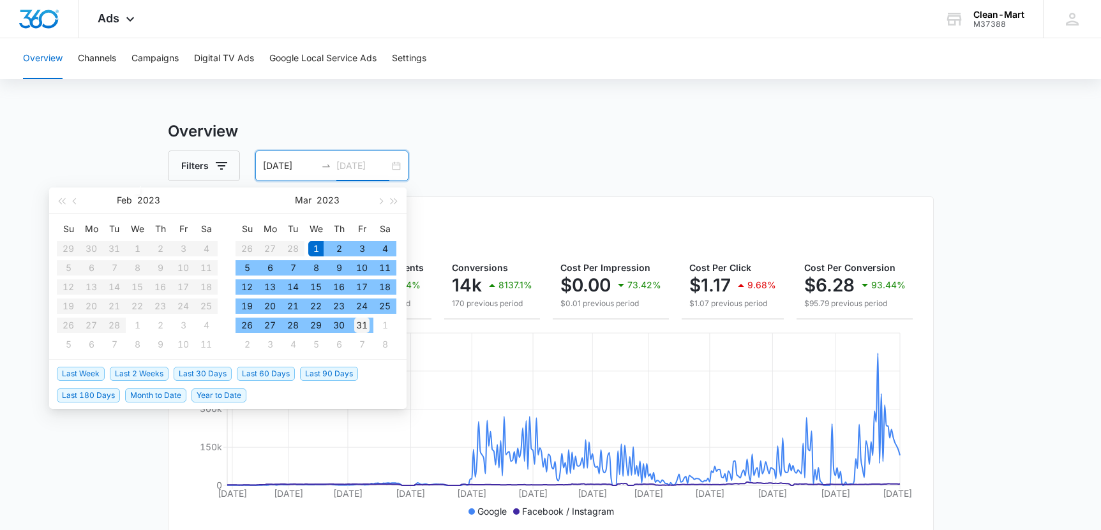
type input "03/31/2023"
click at [357, 326] on div "31" at bounding box center [361, 325] width 15 height 15
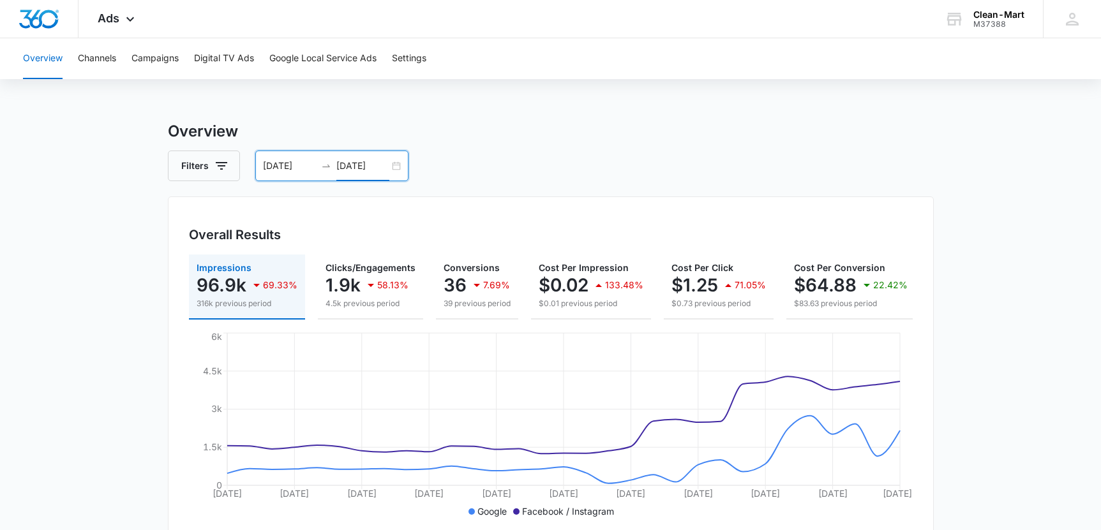
click at [285, 166] on input "03/01/2023" at bounding box center [289, 166] width 53 height 14
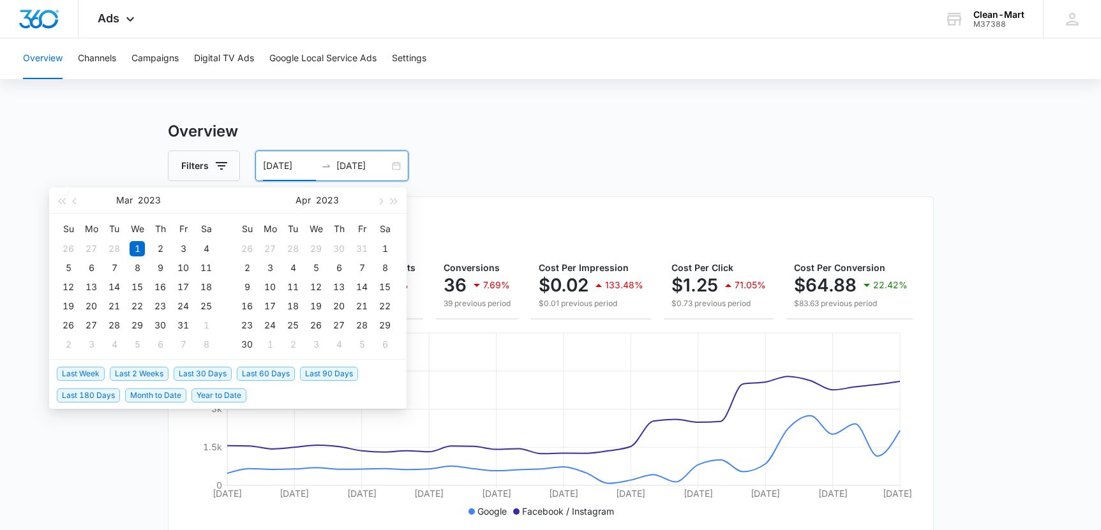
click at [244, 372] on span "Last 60 Days" at bounding box center [266, 374] width 58 height 14
type input "06/15/2025"
type input "08/14/2025"
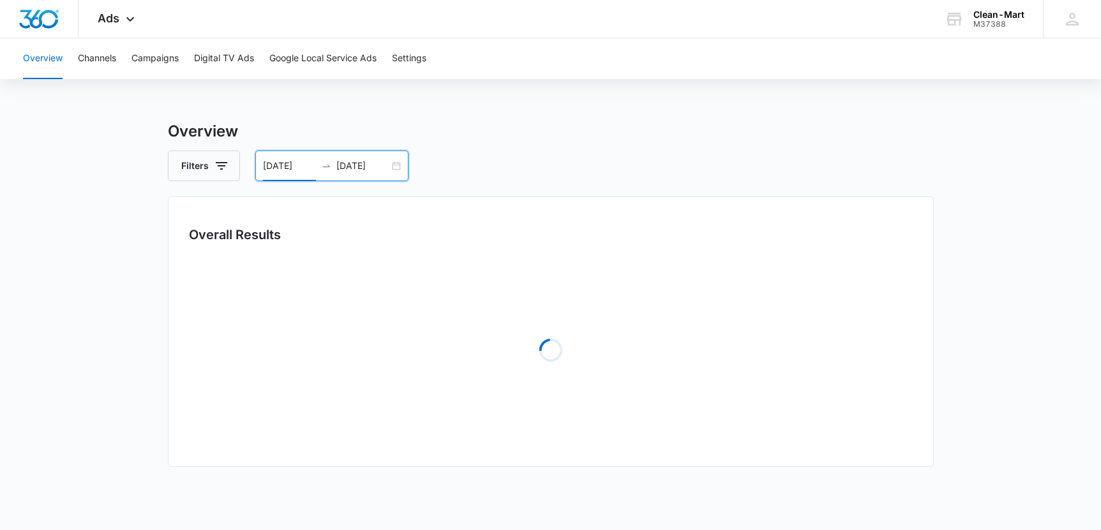
click at [273, 163] on input "06/15/2025" at bounding box center [289, 166] width 53 height 14
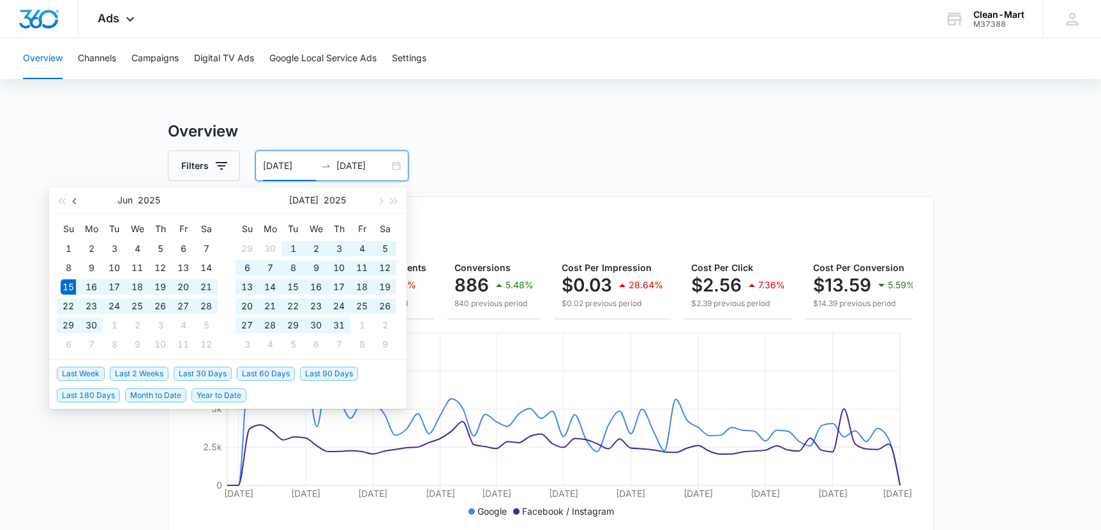
click at [75, 202] on span "button" at bounding box center [76, 201] width 6 height 6
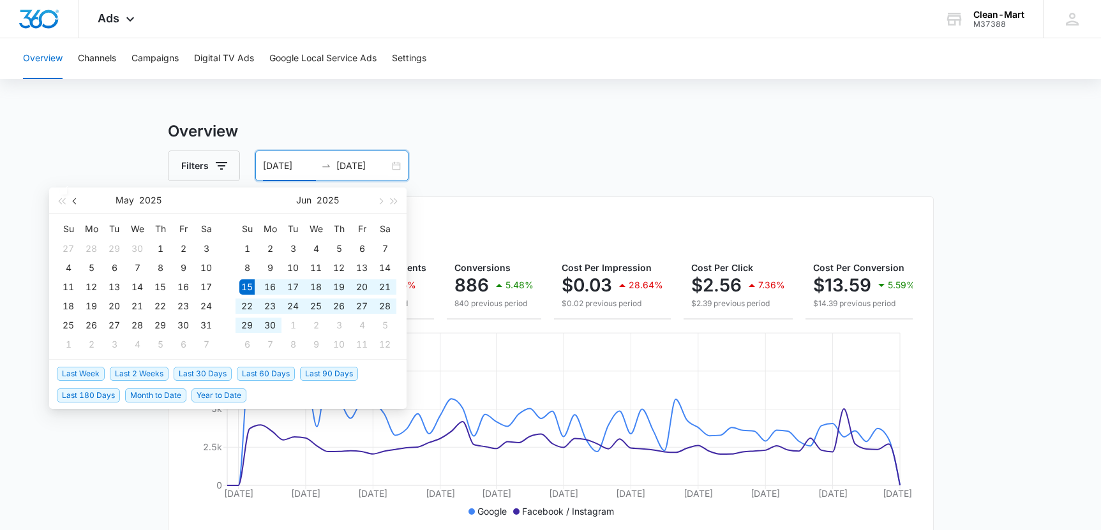
click at [78, 202] on button "button" at bounding box center [75, 201] width 14 height 26
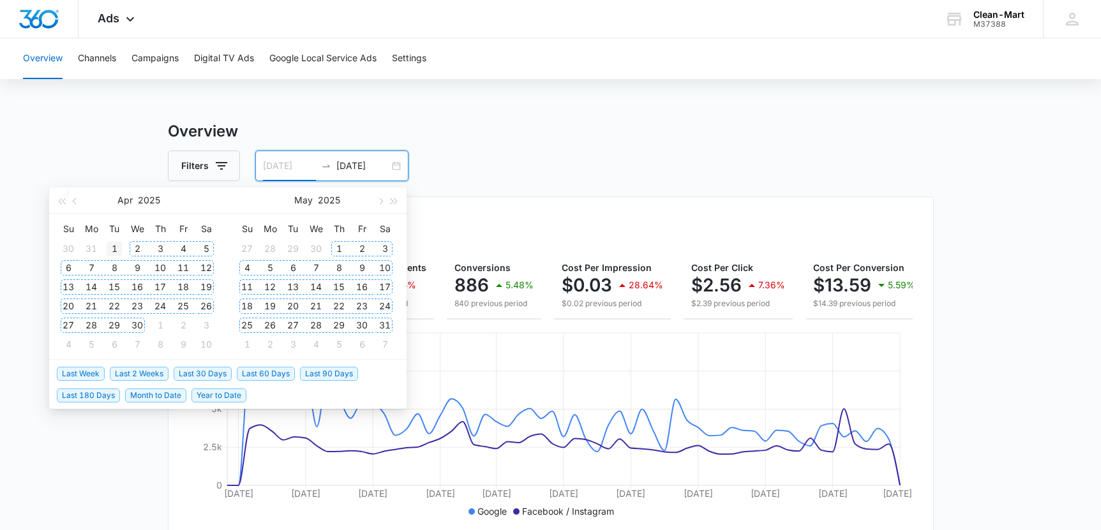
type input "04/01/2025"
click at [119, 248] on div "1" at bounding box center [114, 248] width 15 height 15
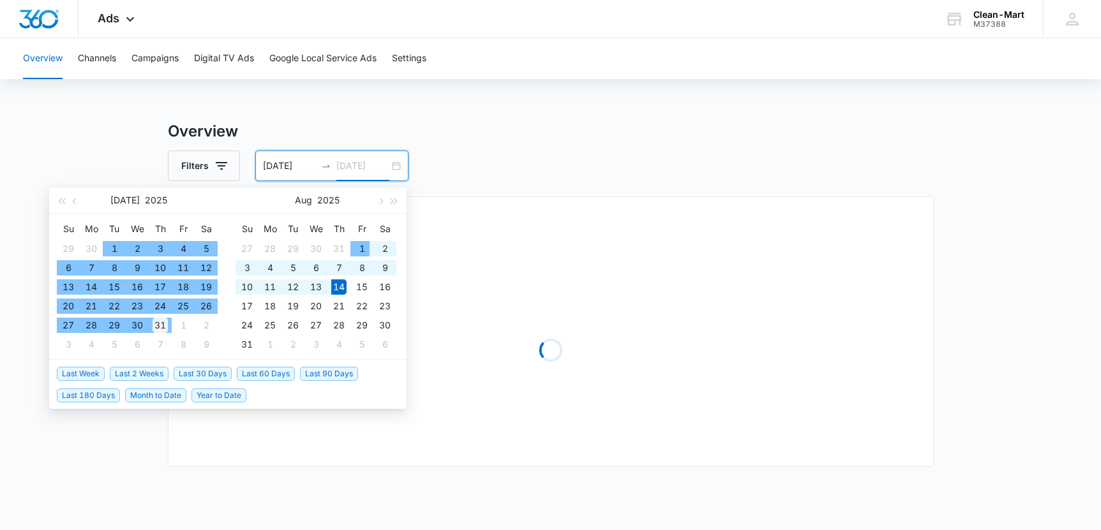
type input "07/31/2025"
click at [164, 324] on div "31" at bounding box center [160, 325] width 15 height 15
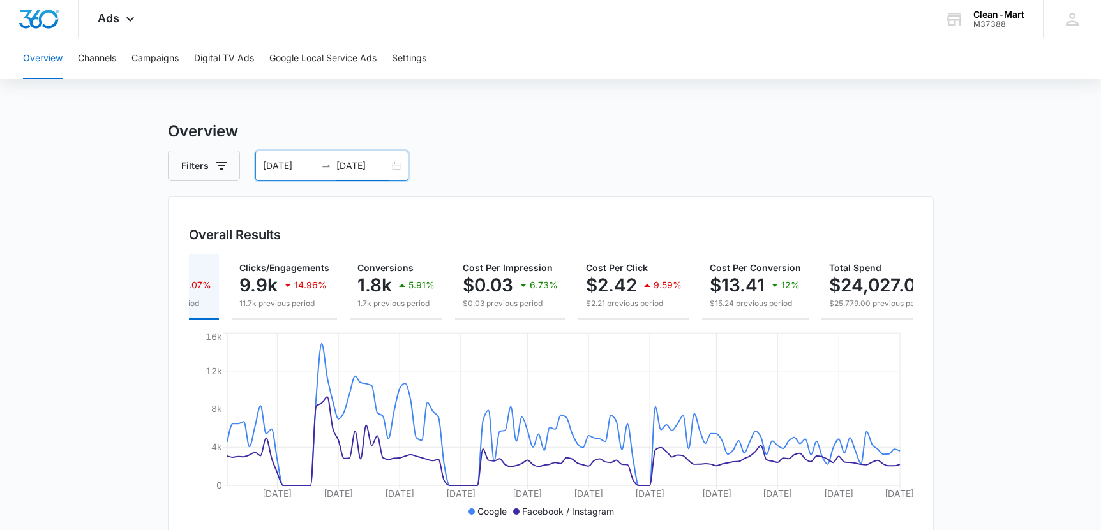
scroll to position [0, 137]
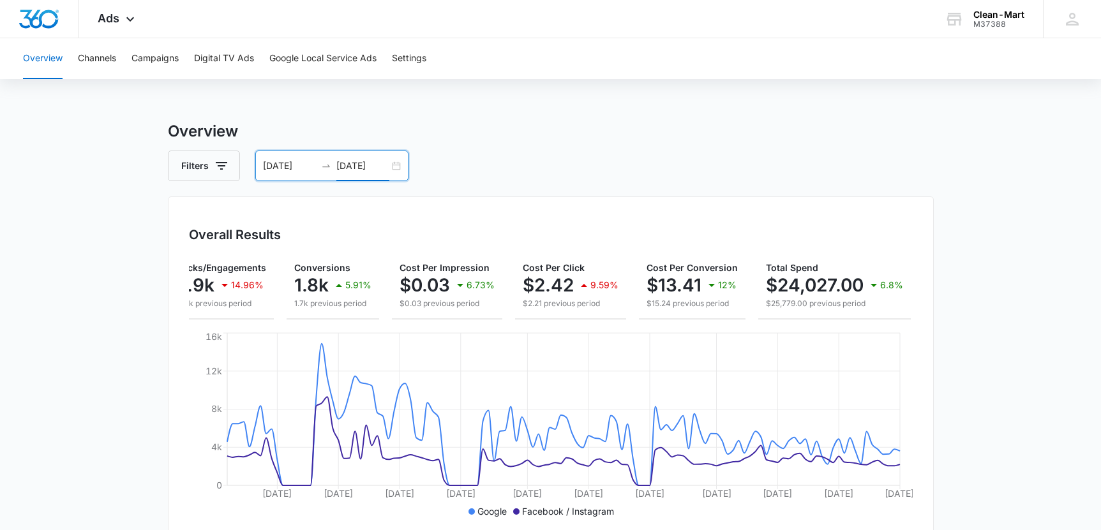
click at [393, 167] on div "04/01/2025 07/31/2025" at bounding box center [331, 166] width 153 height 31
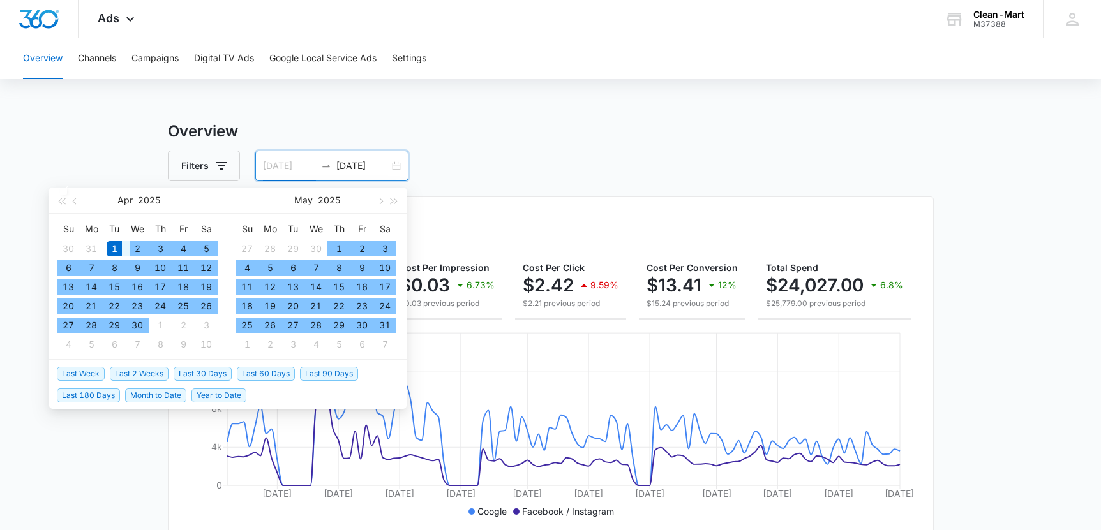
type input "04/01/2025"
click at [118, 248] on div "1" at bounding box center [114, 248] width 15 height 15
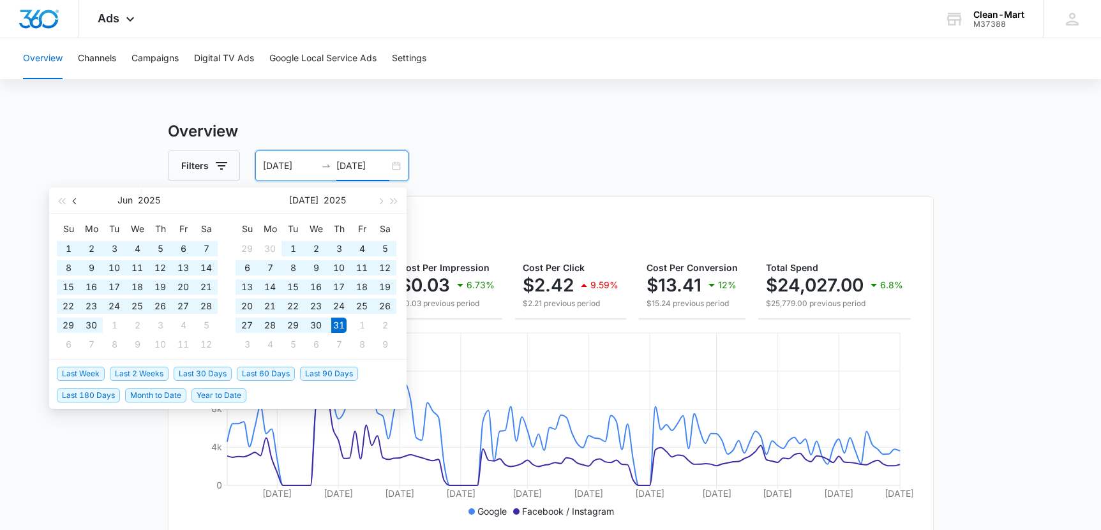
click at [78, 200] on span "button" at bounding box center [76, 201] width 6 height 6
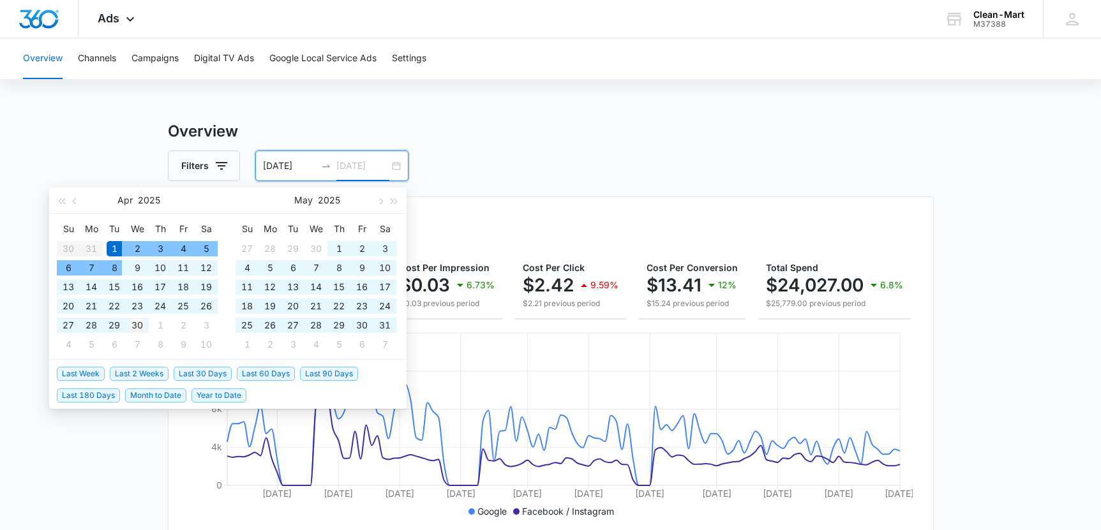
type input "04/30/2025"
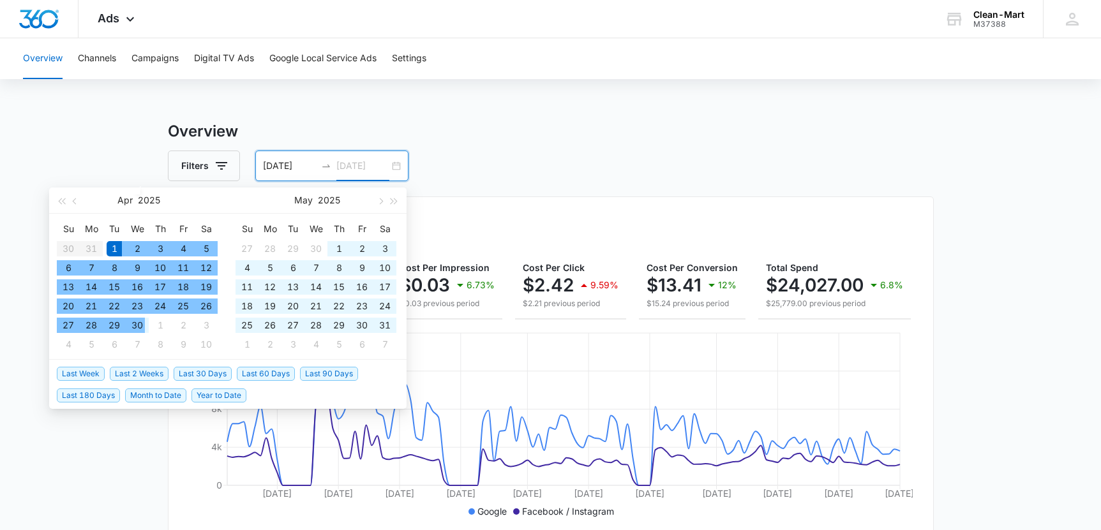
click at [136, 331] on div "30" at bounding box center [137, 325] width 15 height 15
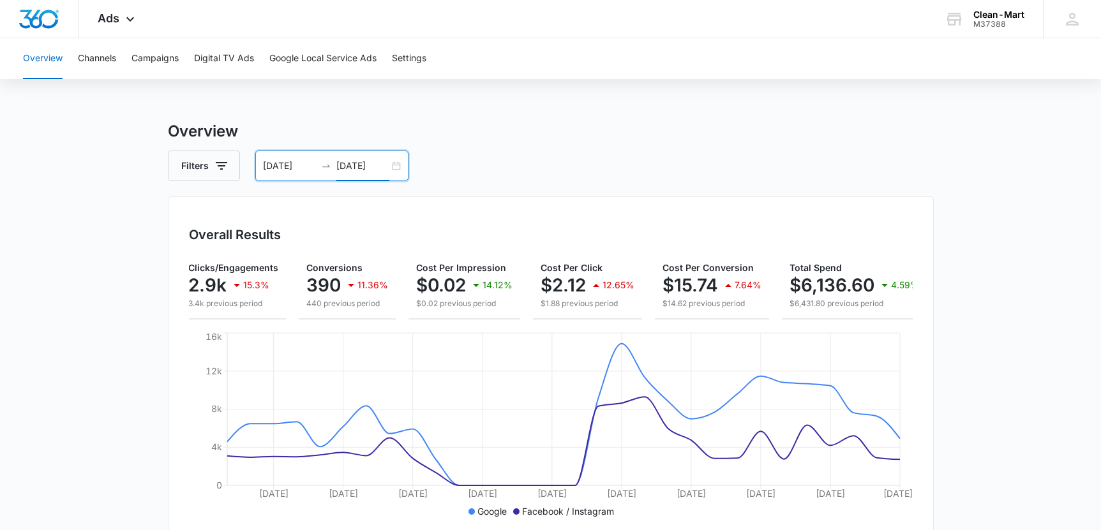
scroll to position [0, 126]
click at [398, 171] on div "04/01/2025 04/30/2025" at bounding box center [331, 166] width 153 height 31
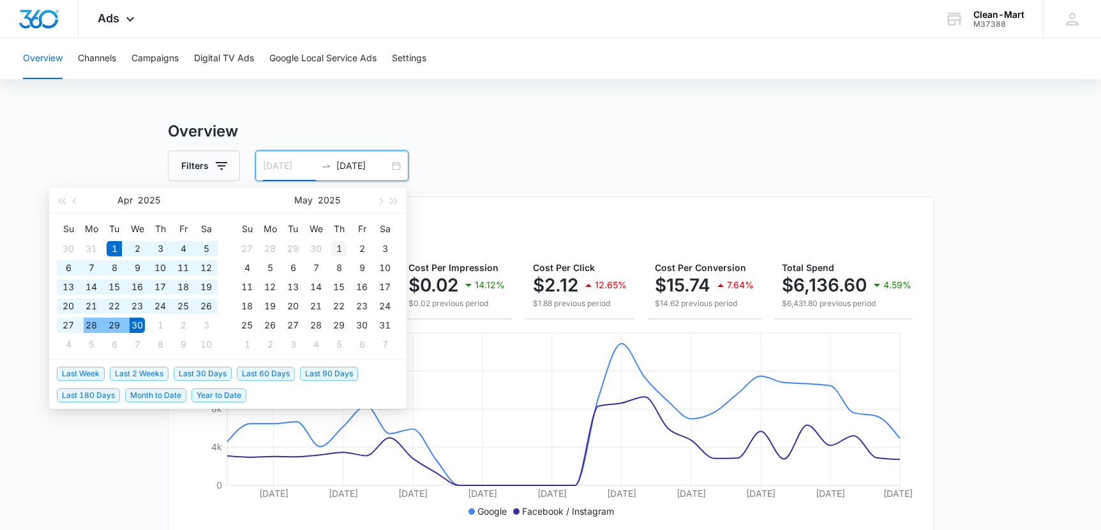
type input "05/01/2025"
click at [336, 251] on div "1" at bounding box center [338, 248] width 15 height 15
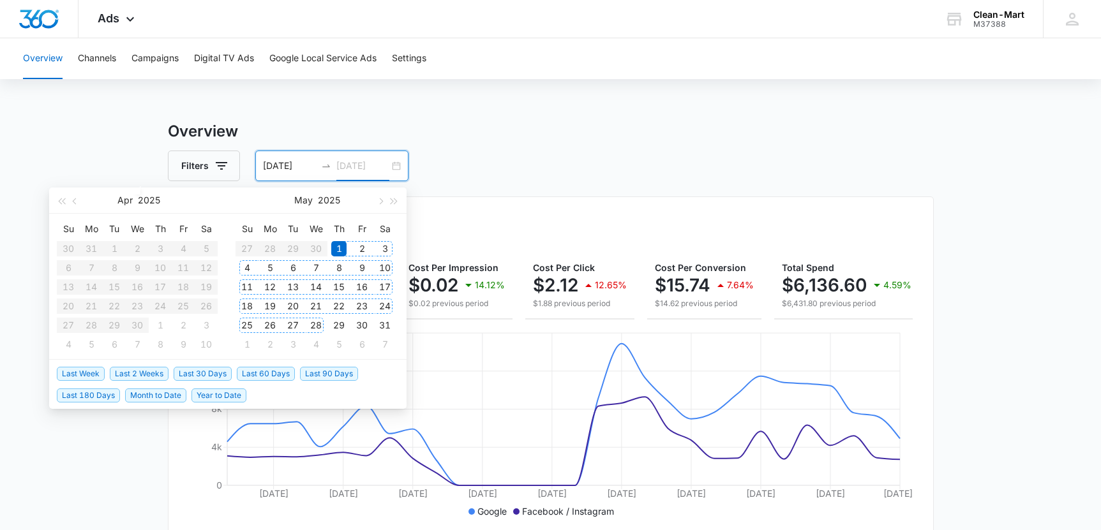
type input "05/31/2025"
click at [389, 326] on div "31" at bounding box center [384, 325] width 15 height 15
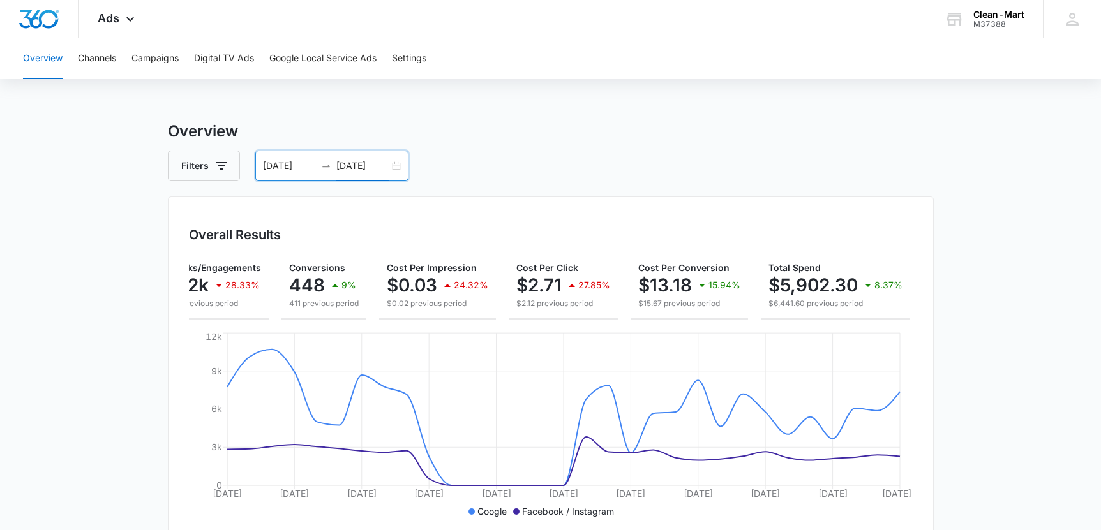
scroll to position [0, 158]
